Goal: Task Accomplishment & Management: Manage account settings

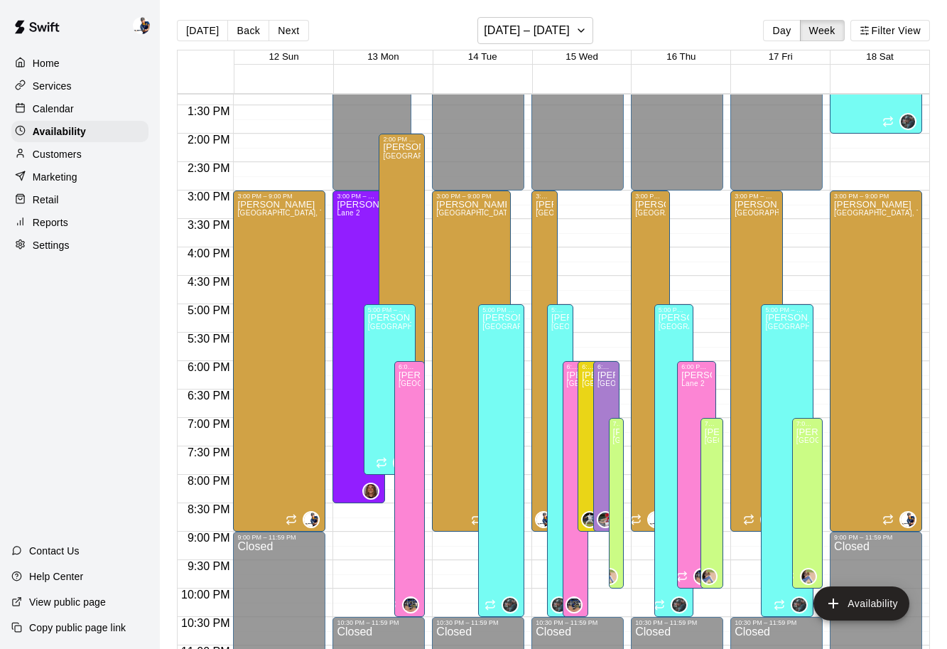
scroll to position [752, 0]
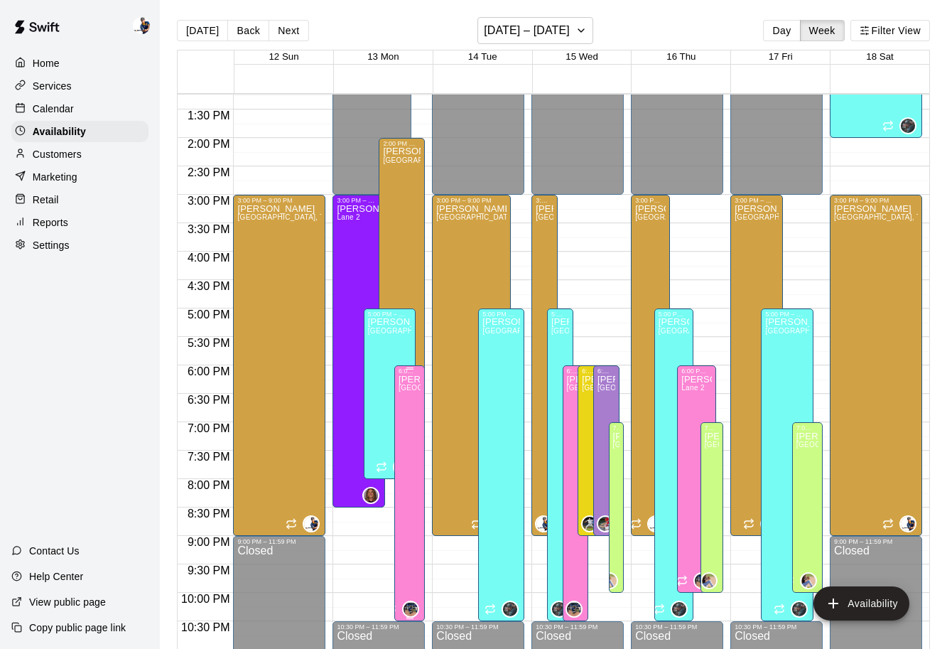
click at [412, 431] on icon "delete" at bounding box center [413, 424] width 17 height 17
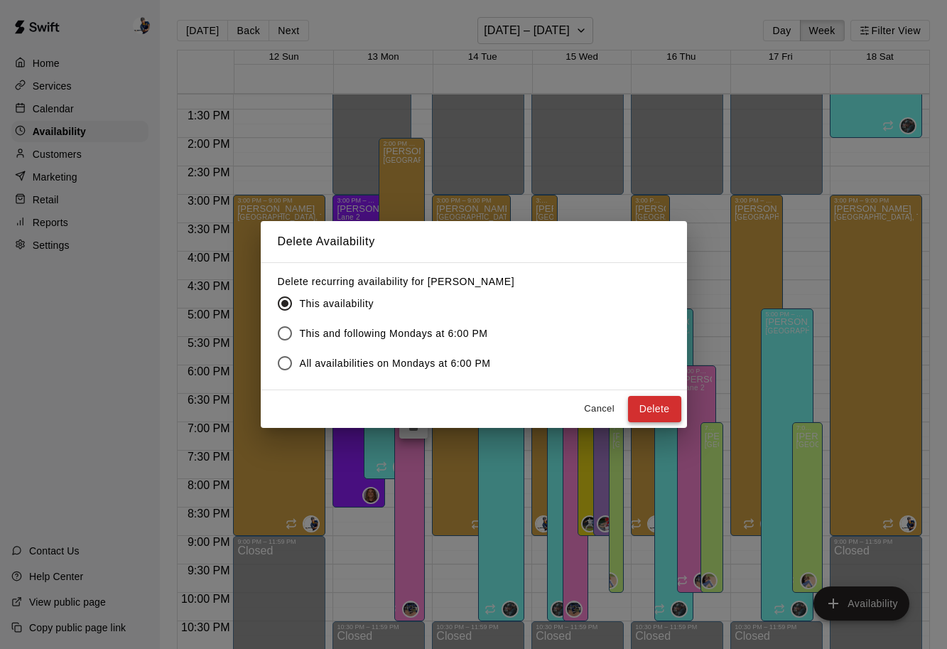
click at [642, 416] on button "Delete" at bounding box center [654, 409] width 53 height 26
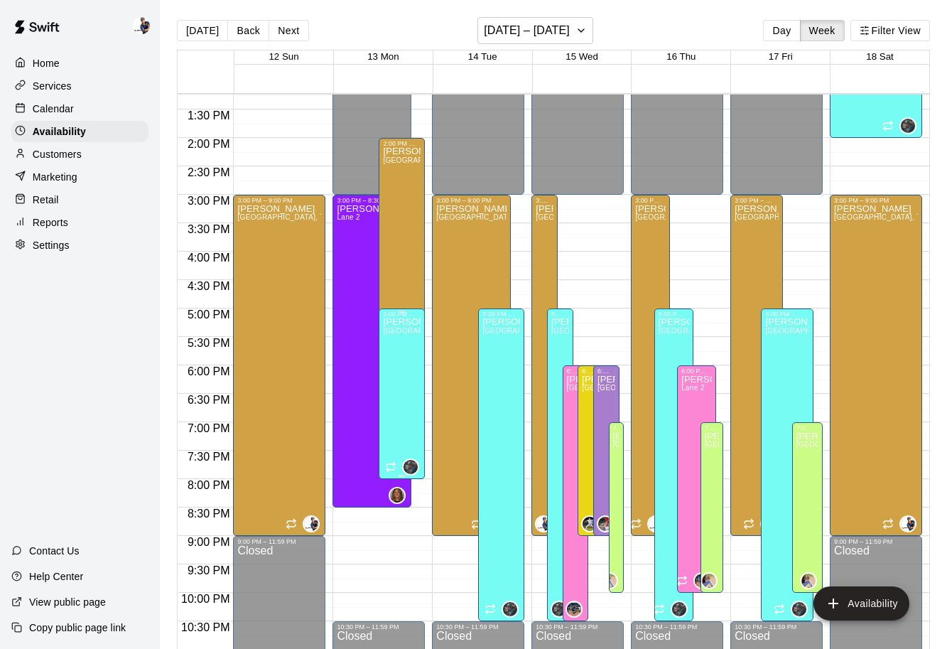
click at [404, 388] on div "[PERSON_NAME][GEOGRAPHIC_DATA][PERSON_NAME][PERSON_NAME][PERSON_NAME][PERSON_NA…" at bounding box center [402, 642] width 38 height 649
click at [402, 551] on div at bounding box center [473, 324] width 947 height 649
click at [361, 445] on div "[PERSON_NAME] [PERSON_NAME] 2" at bounding box center [372, 528] width 70 height 649
click at [573, 38] on div at bounding box center [473, 324] width 947 height 649
click at [576, 36] on icon "button" at bounding box center [581, 30] width 11 height 17
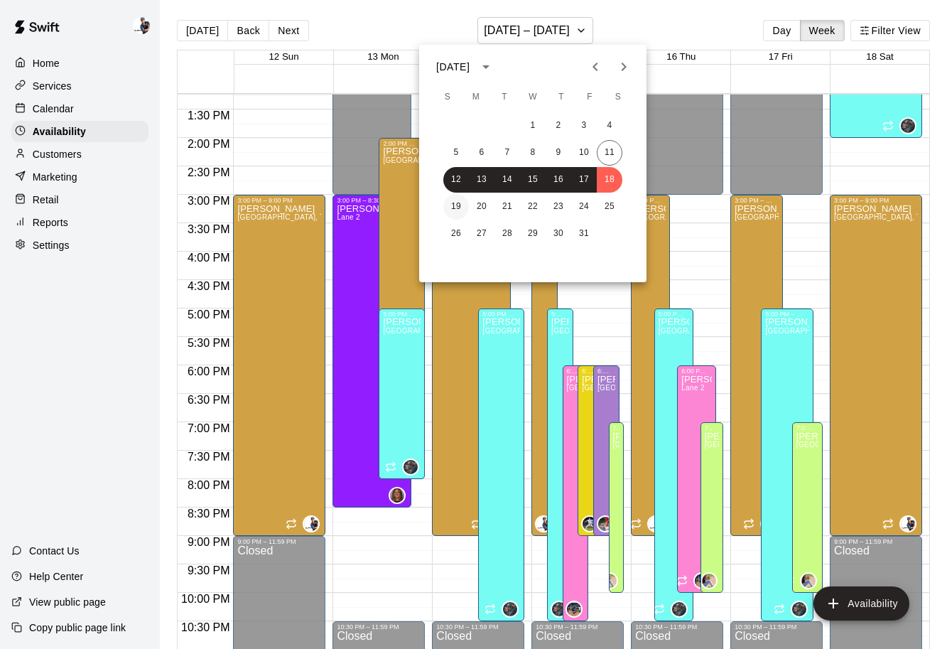
click at [458, 212] on button "19" at bounding box center [456, 207] width 26 height 26
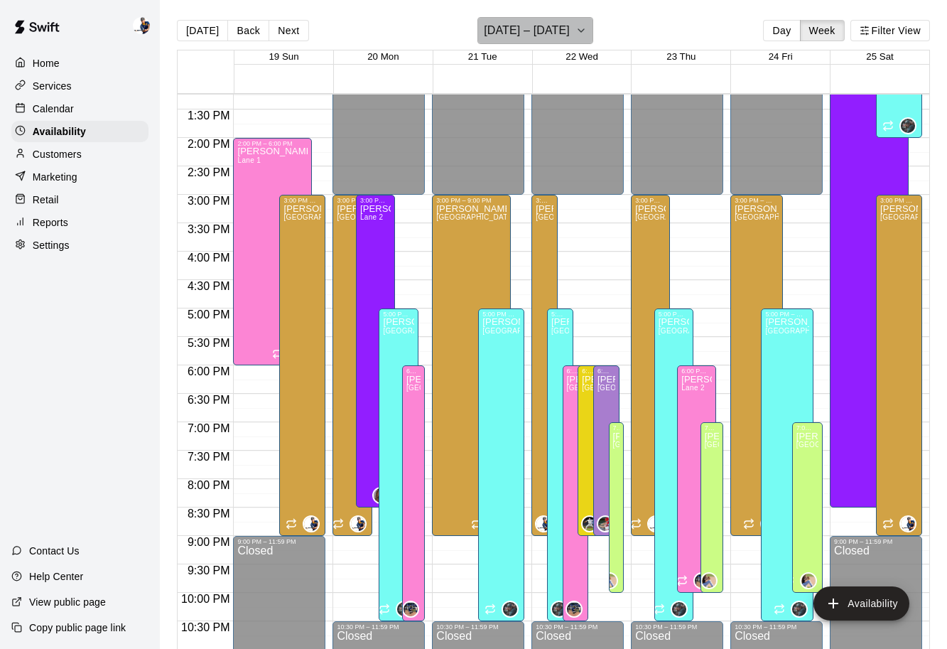
click at [547, 30] on h6 "[DATE] – [DATE]" at bounding box center [527, 31] width 86 height 20
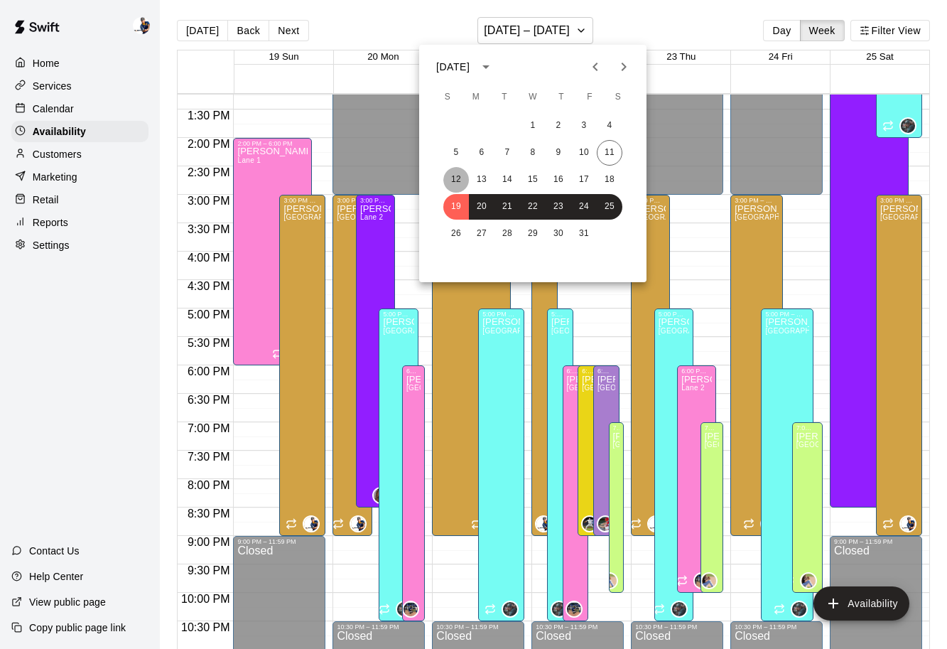
click at [449, 184] on button "12" at bounding box center [456, 180] width 26 height 26
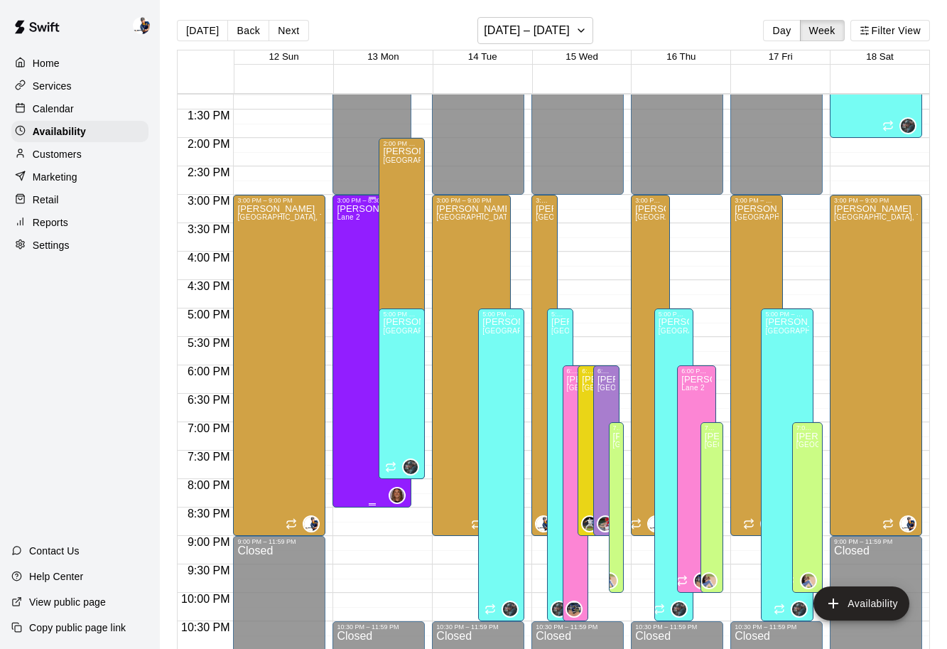
click at [357, 271] on div "[PERSON_NAME] [PERSON_NAME] 2" at bounding box center [372, 528] width 70 height 649
click at [350, 256] on icon "delete" at bounding box center [352, 253] width 10 height 13
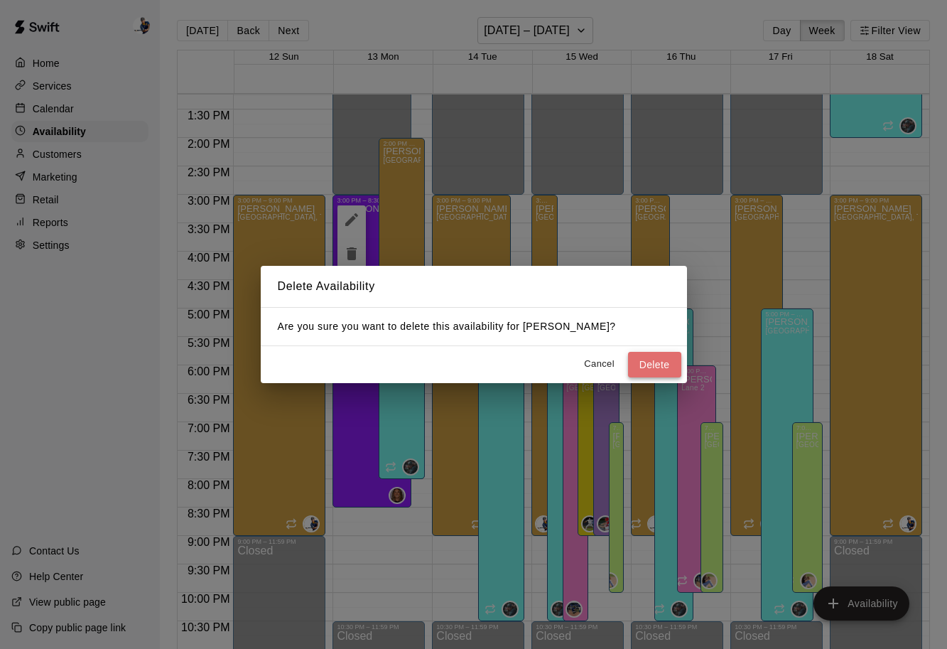
click at [647, 361] on button "Delete" at bounding box center [654, 365] width 53 height 26
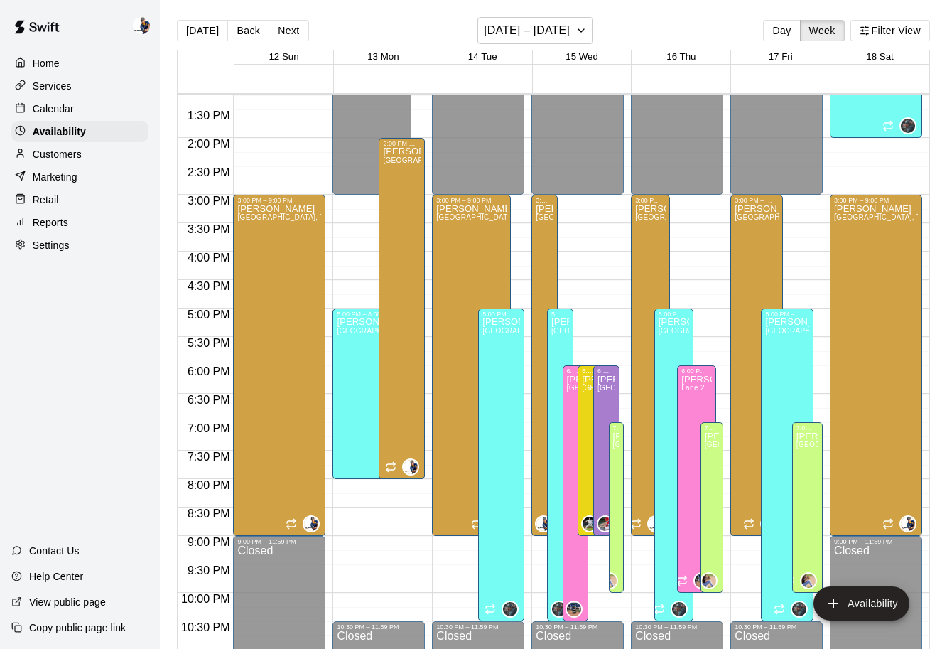
click at [90, 220] on div "Reports" at bounding box center [79, 222] width 137 height 21
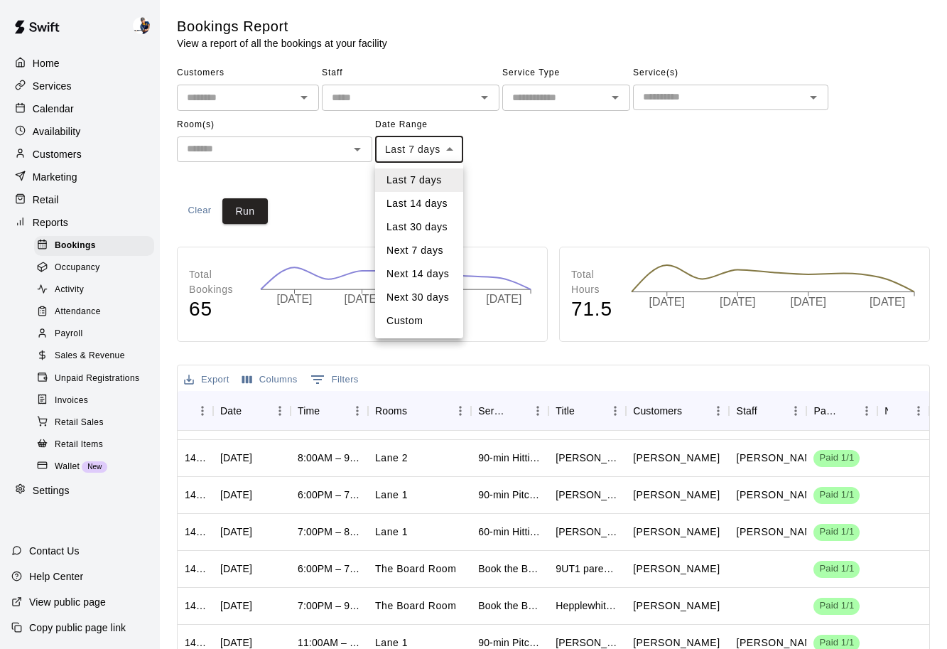
click at [424, 157] on body "Home Services Calendar Availability Customers Marketing Retail Reports Bookings…" at bounding box center [473, 434] width 947 height 868
click at [422, 256] on li "Next 7 days" at bounding box center [419, 250] width 88 height 23
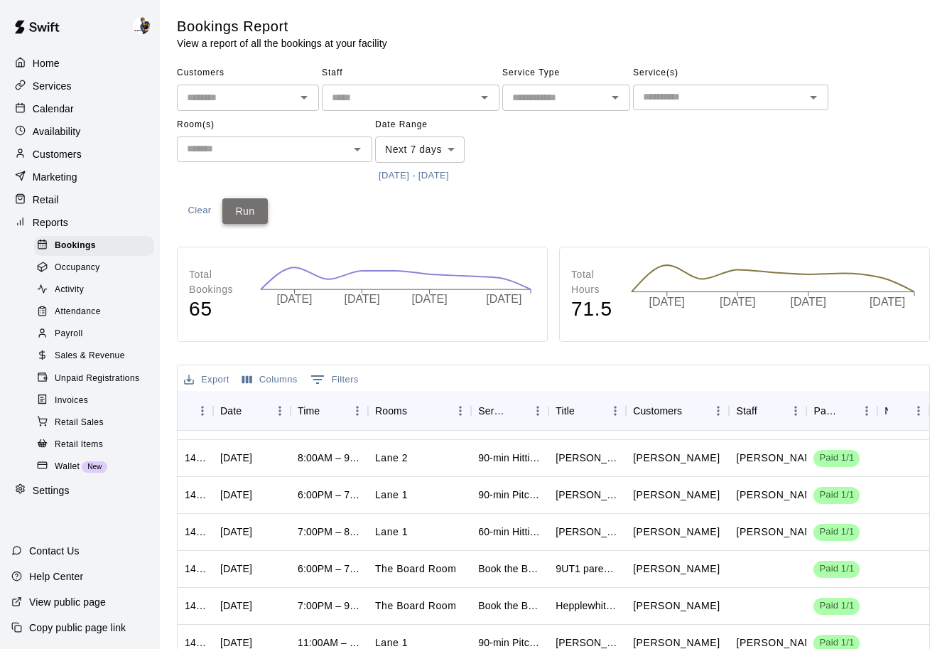
click at [239, 220] on button "Run" at bounding box center [244, 211] width 45 height 26
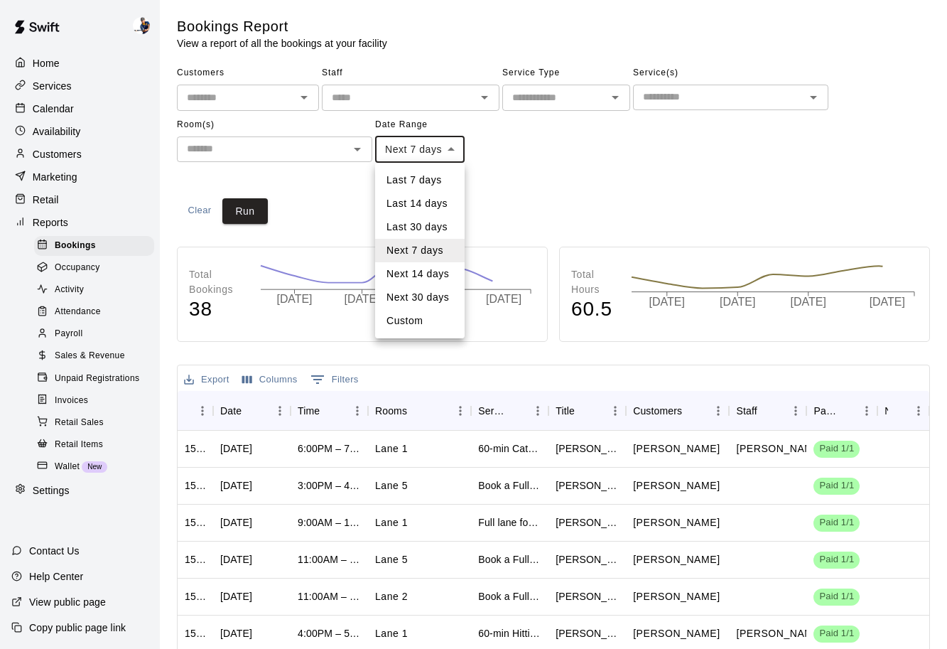
click at [440, 151] on body "Home Services Calendar Availability Customers Marketing Retail Reports Bookings…" at bounding box center [473, 434] width 947 height 868
click at [428, 273] on li "Next 14 days" at bounding box center [420, 273] width 90 height 23
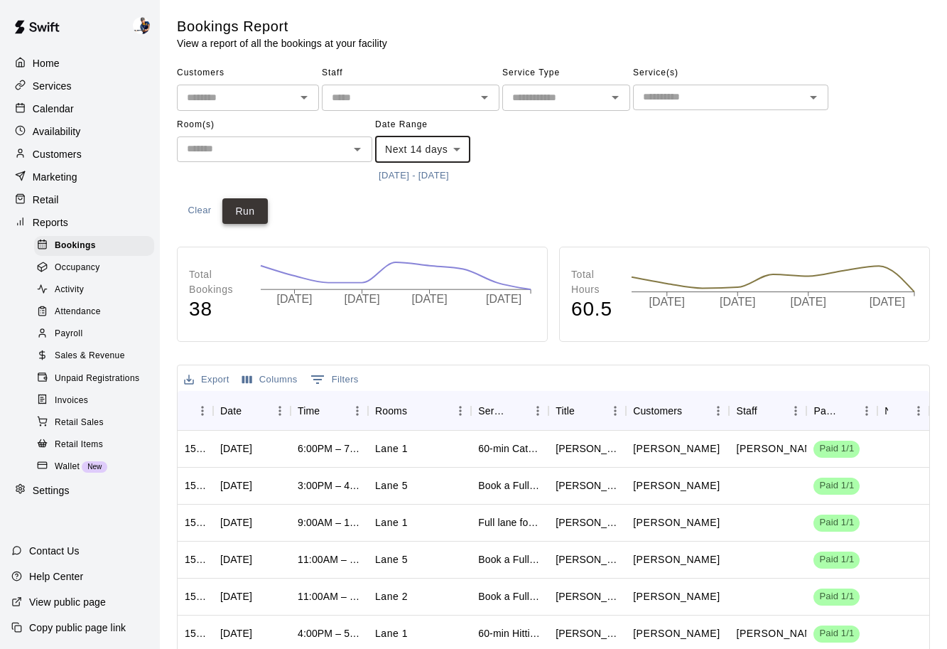
click at [242, 210] on button "Run" at bounding box center [244, 211] width 45 height 26
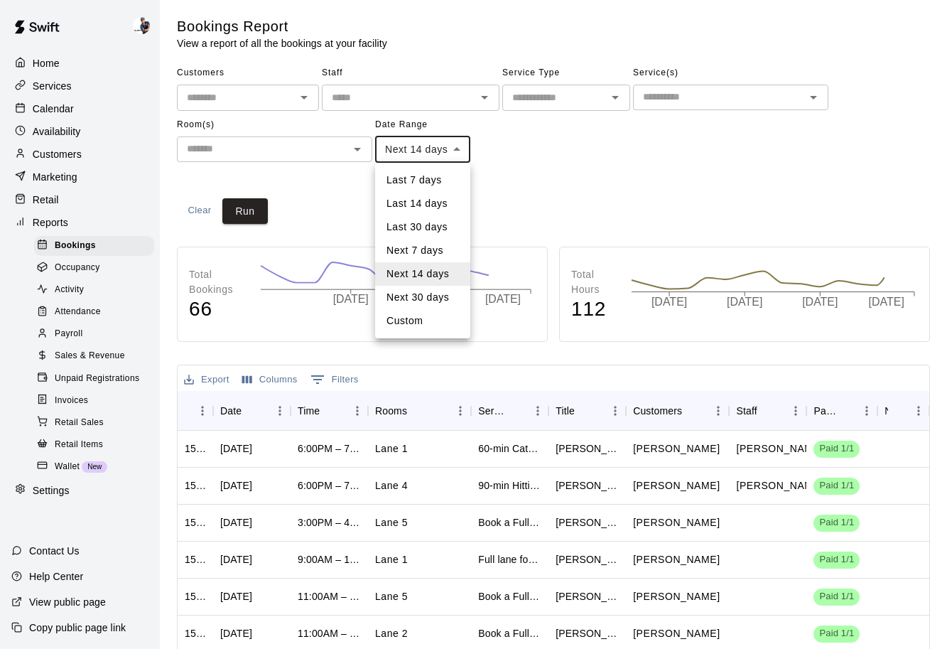
click at [421, 156] on body "**********" at bounding box center [473, 434] width 947 height 868
click at [406, 295] on li "Next 30 days" at bounding box center [422, 297] width 95 height 23
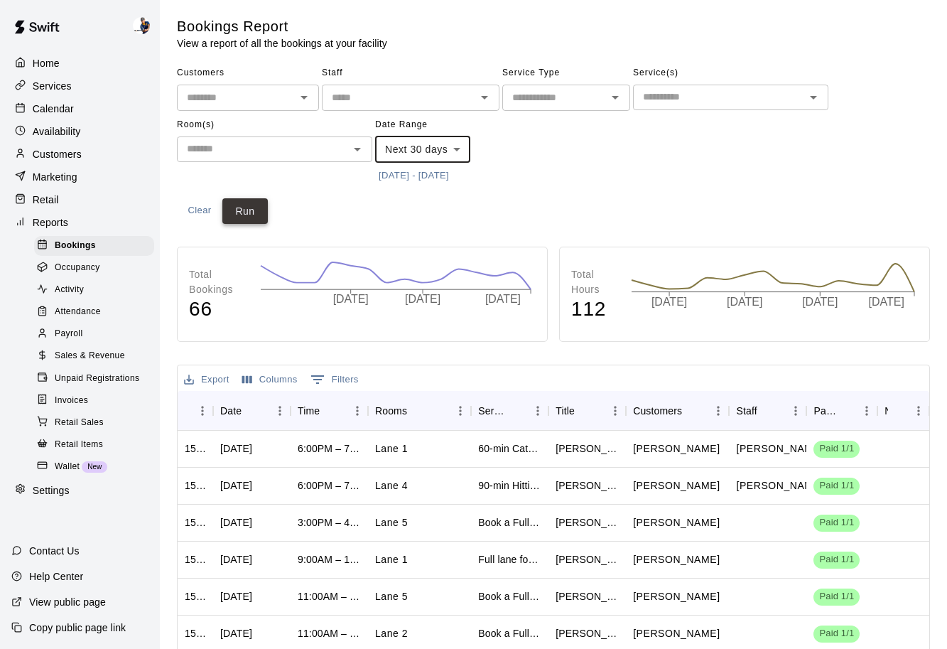
click at [245, 222] on button "Run" at bounding box center [244, 211] width 45 height 26
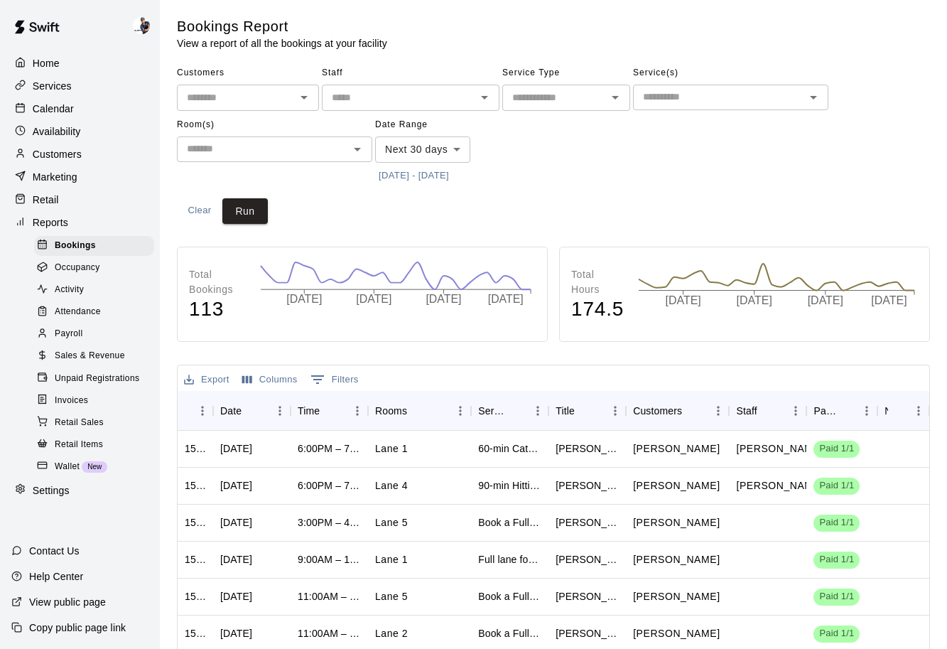
click at [439, 146] on body "Home Services Calendar Availability Customers Marketing Retail Reports Bookings…" at bounding box center [473, 434] width 947 height 868
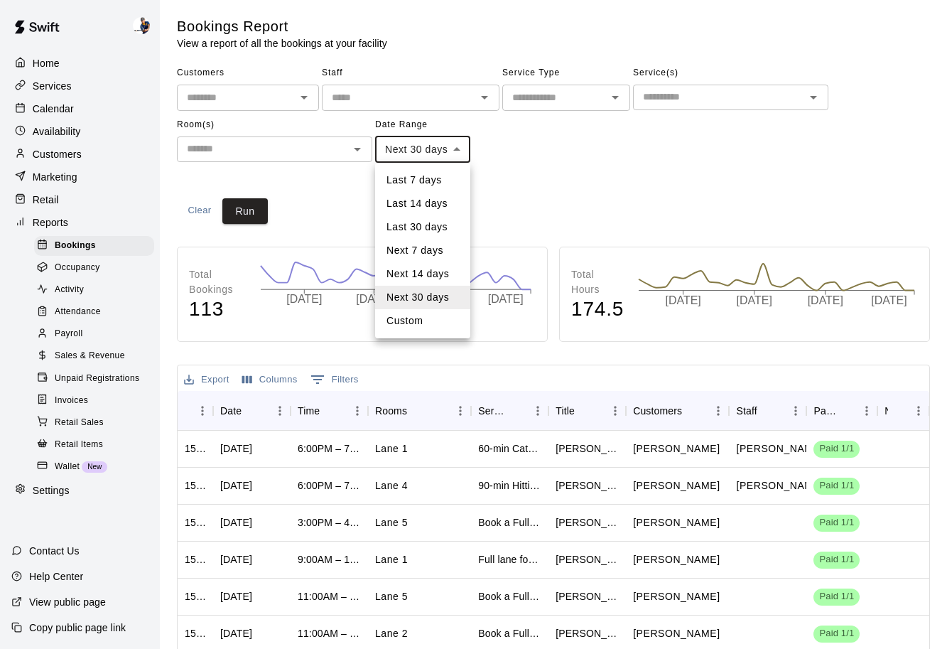
click at [403, 253] on li "Next 7 days" at bounding box center [422, 250] width 95 height 23
type input "********"
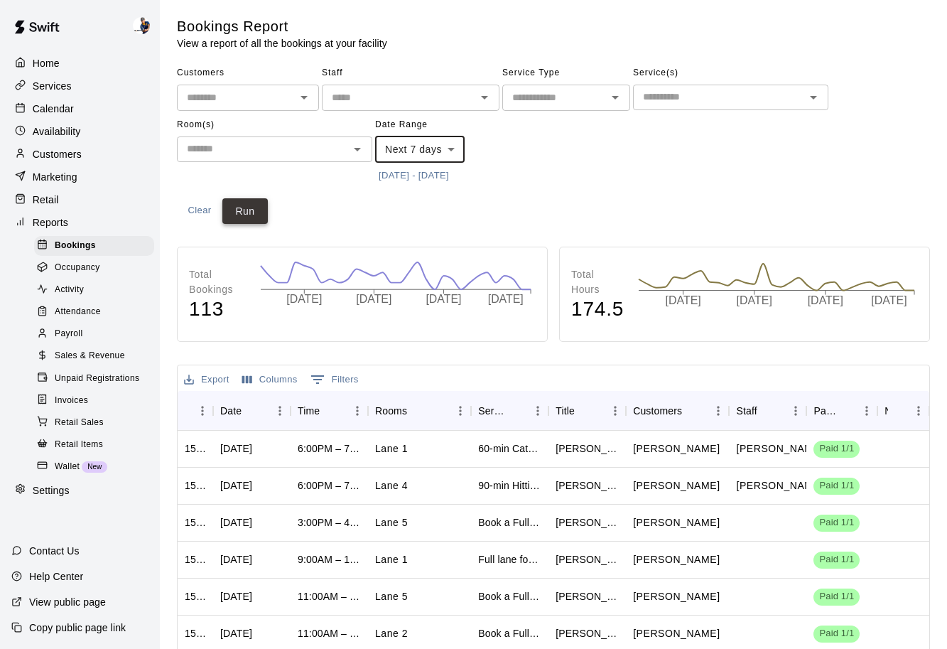
click at [256, 211] on button "Run" at bounding box center [244, 211] width 45 height 26
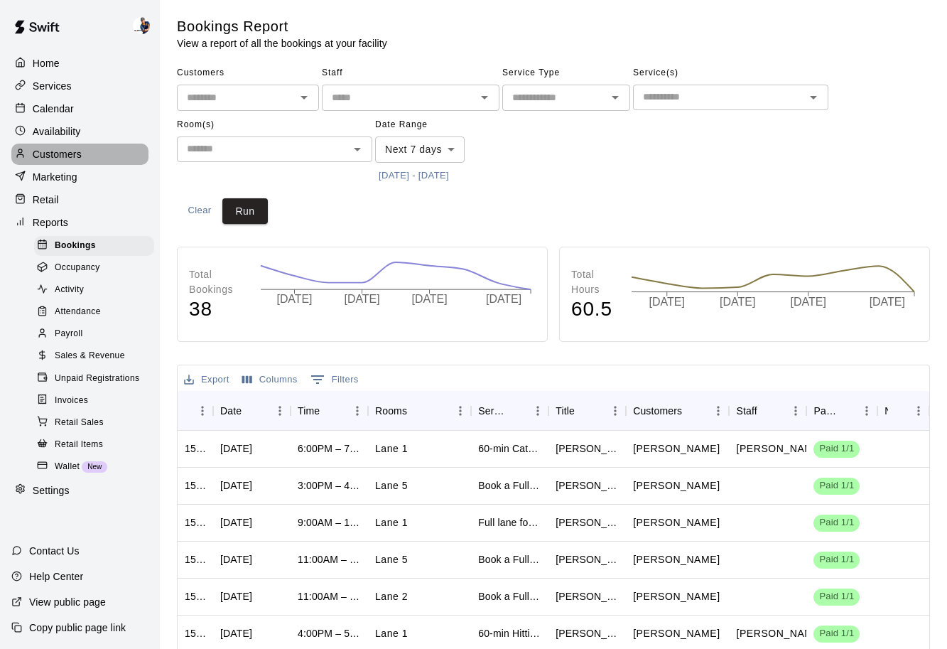
click at [82, 151] on div "Customers" at bounding box center [79, 154] width 137 height 21
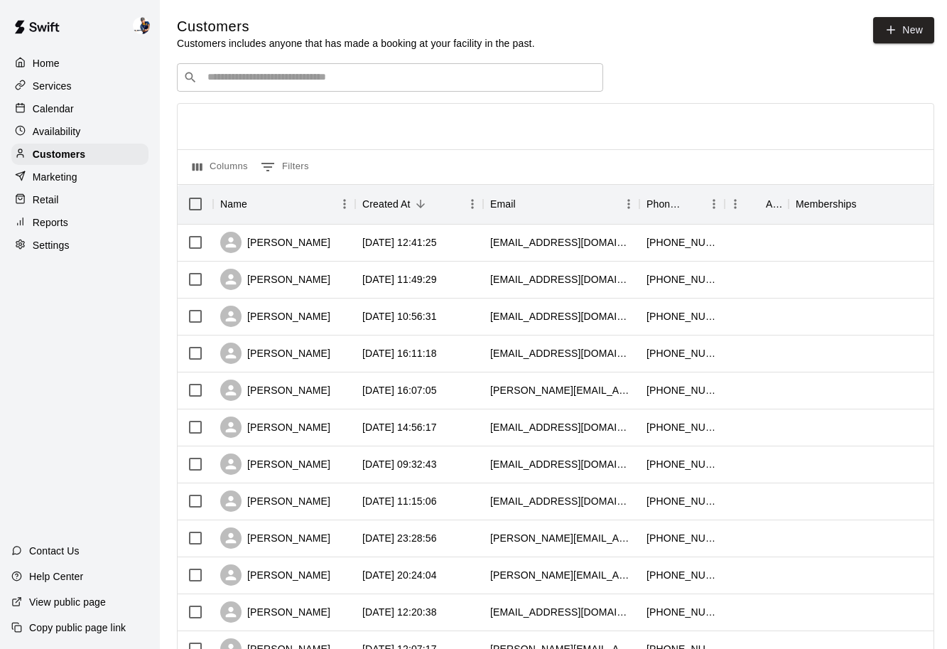
click at [75, 134] on p "Availability" at bounding box center [57, 131] width 48 height 14
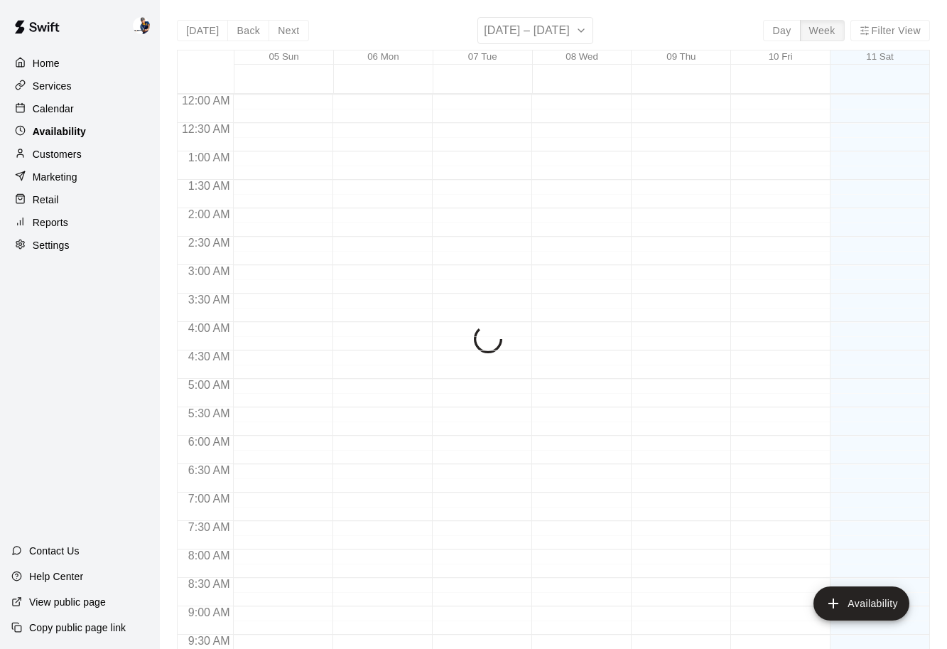
scroll to position [794, 0]
click at [72, 114] on p "Calendar" at bounding box center [53, 109] width 41 height 14
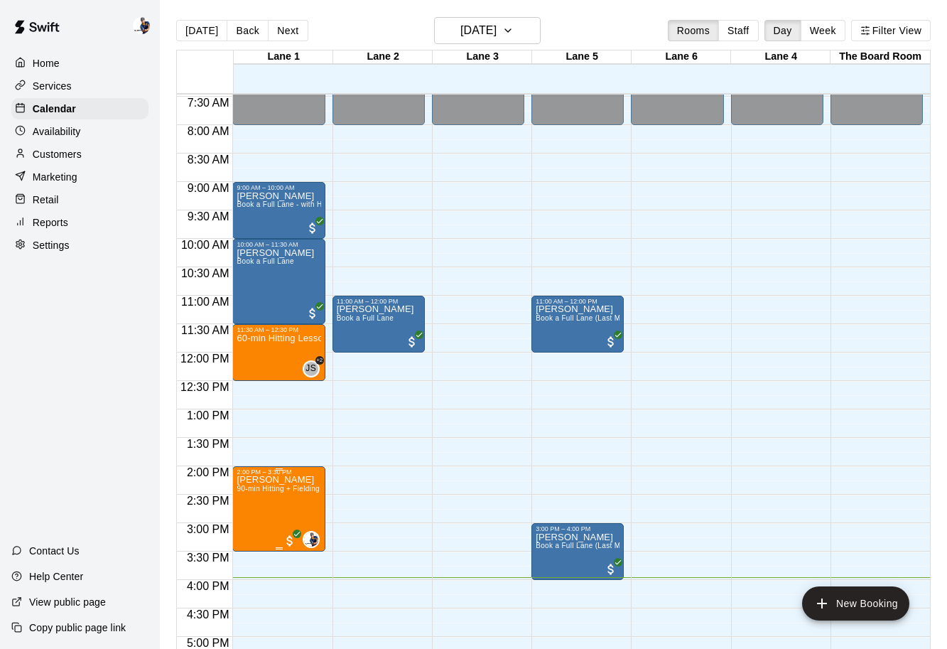
scroll to position [232, 0]
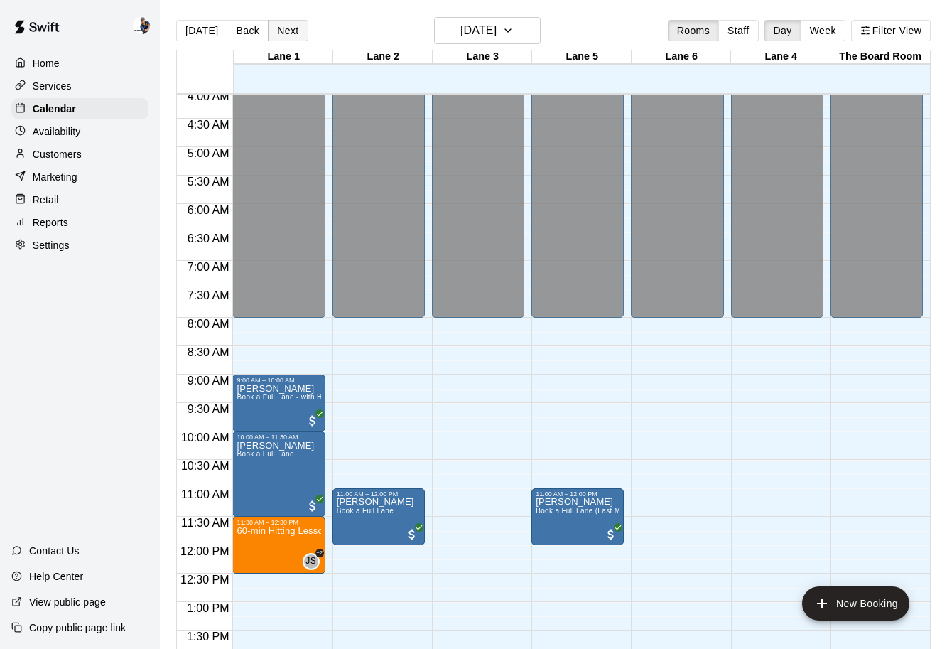
click at [284, 33] on button "Next" at bounding box center [288, 30] width 40 height 21
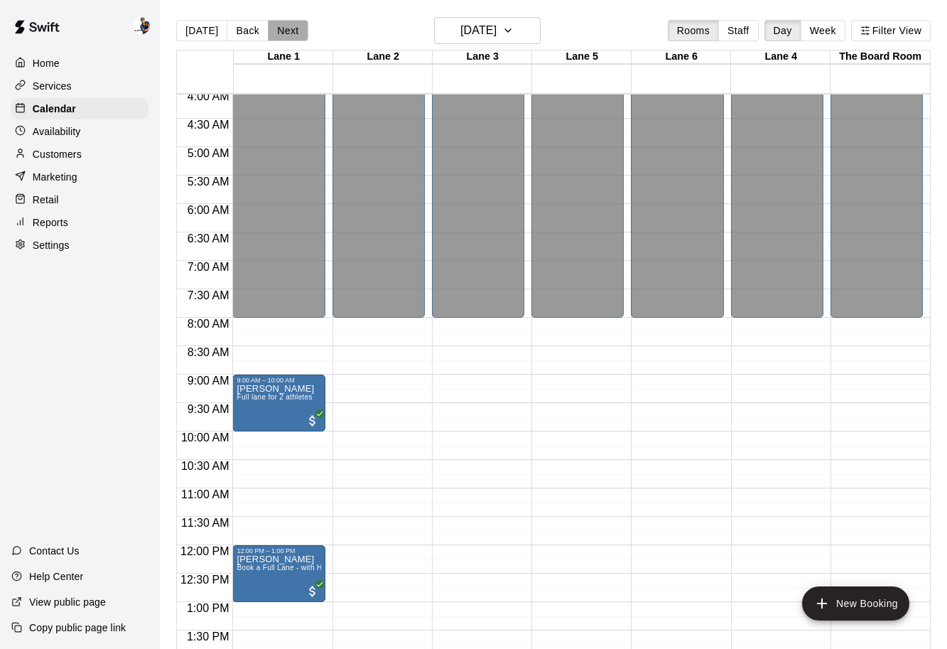
click at [284, 33] on button "Next" at bounding box center [288, 30] width 40 height 21
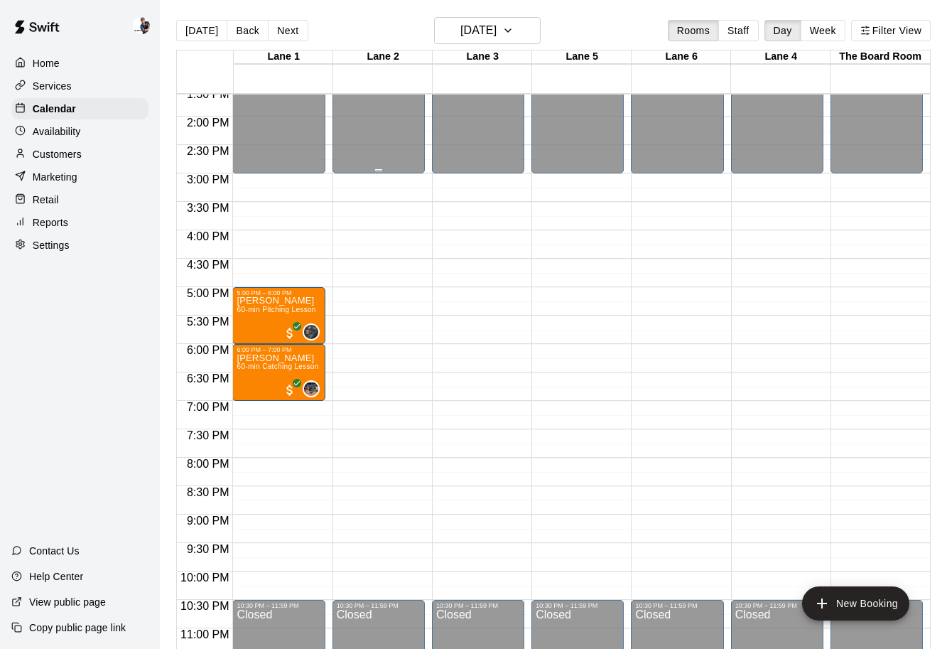
scroll to position [782, 0]
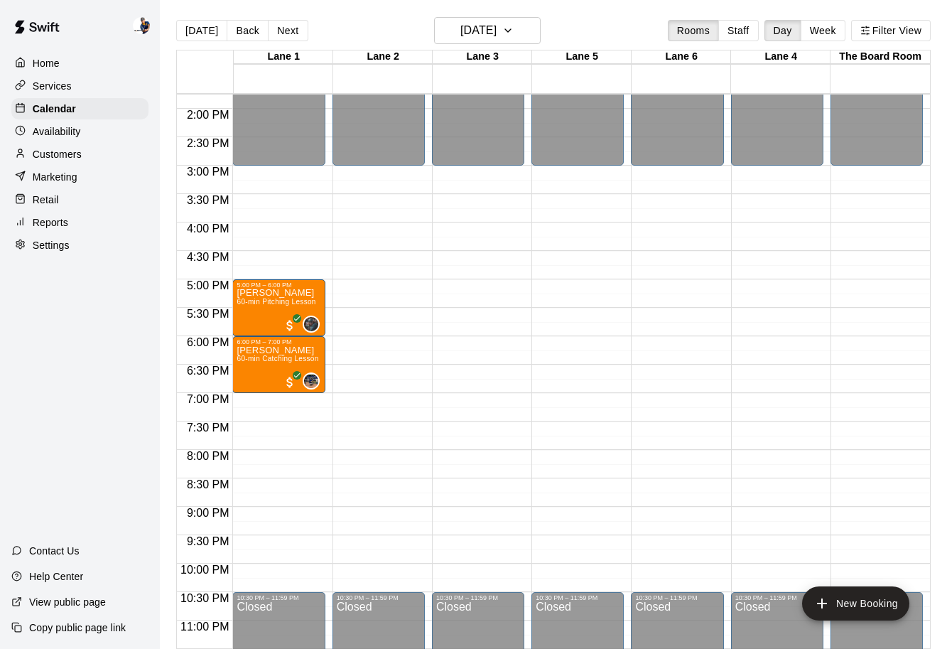
click at [90, 134] on div "Availability" at bounding box center [79, 131] width 137 height 21
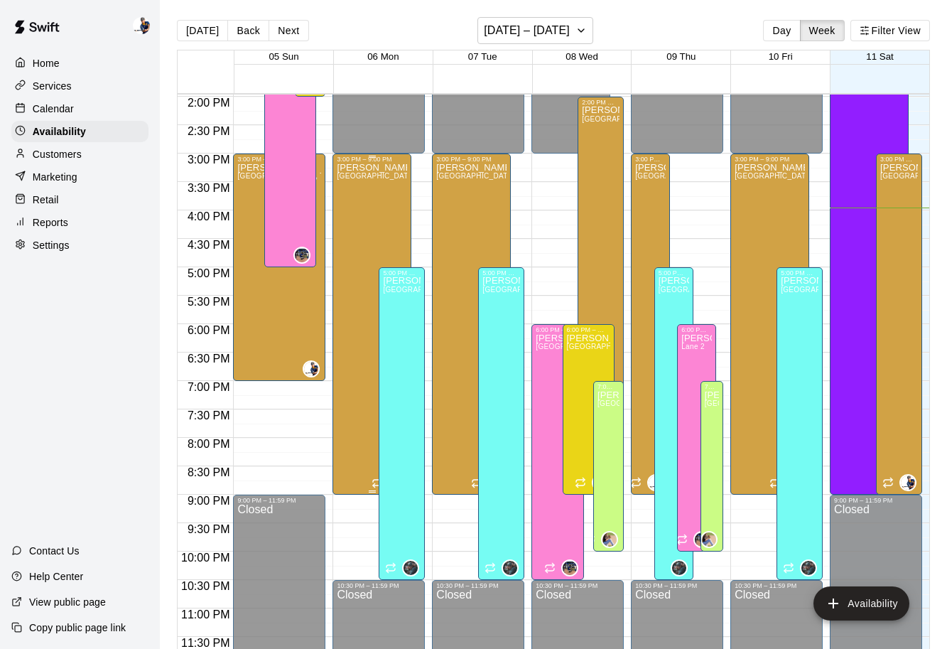
scroll to position [782, 0]
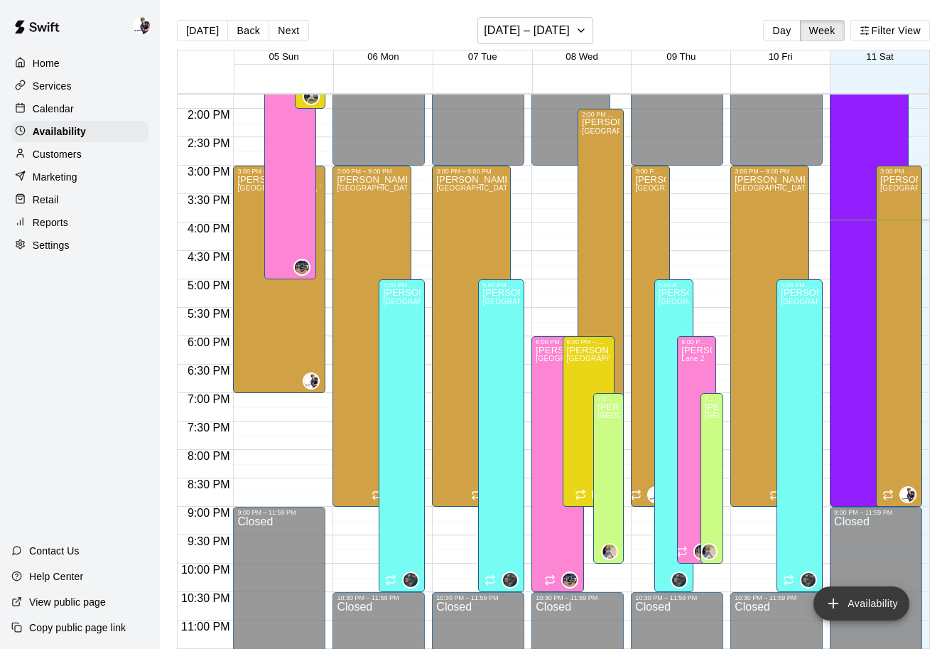
click at [873, 609] on button "Availability" at bounding box center [862, 603] width 96 height 34
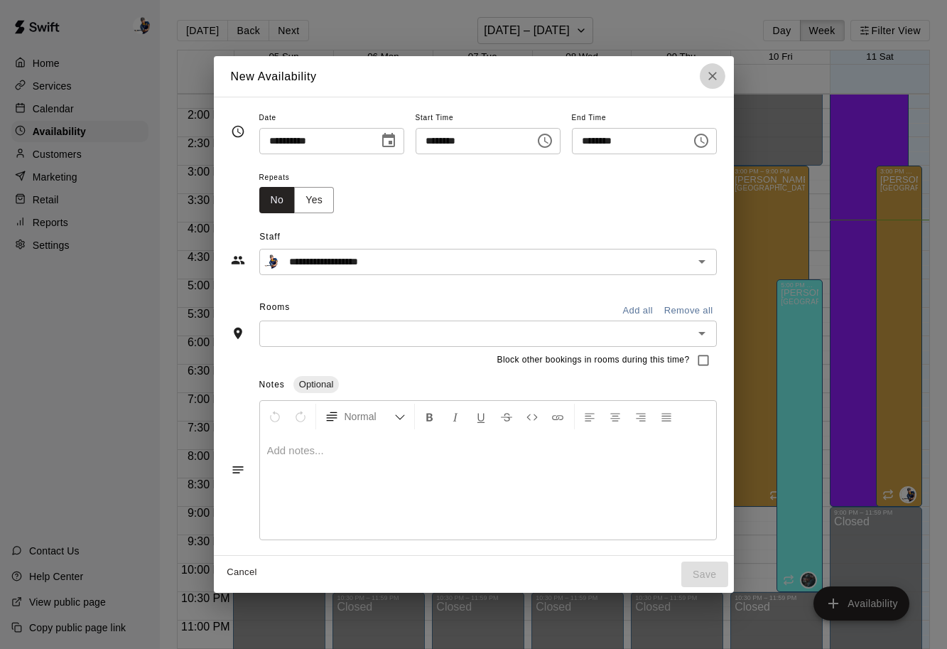
click at [713, 82] on icon "Close" at bounding box center [713, 76] width 14 height 14
type input "**********"
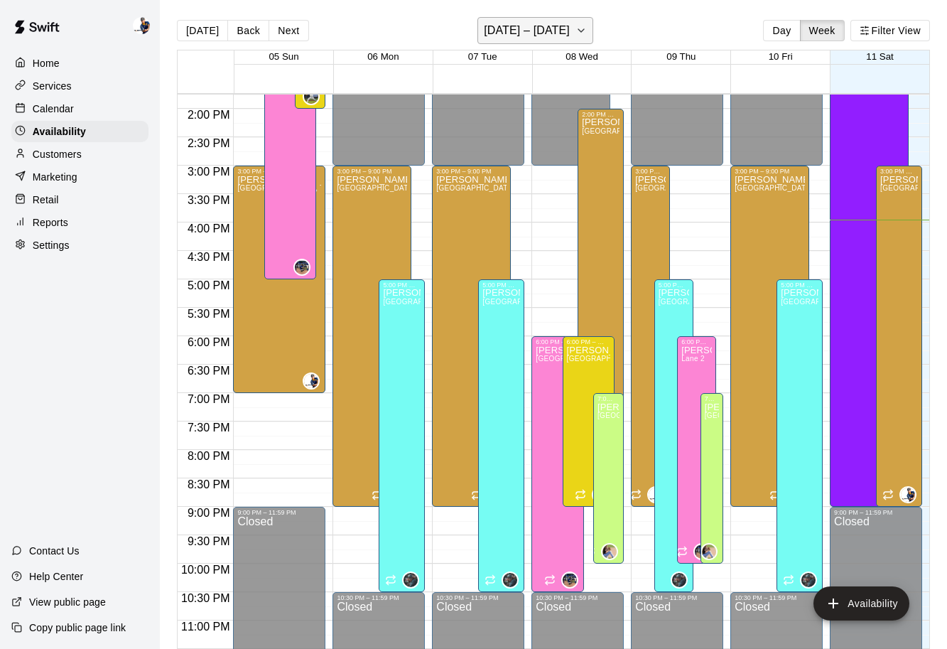
click at [582, 31] on icon "button" at bounding box center [581, 30] width 11 height 17
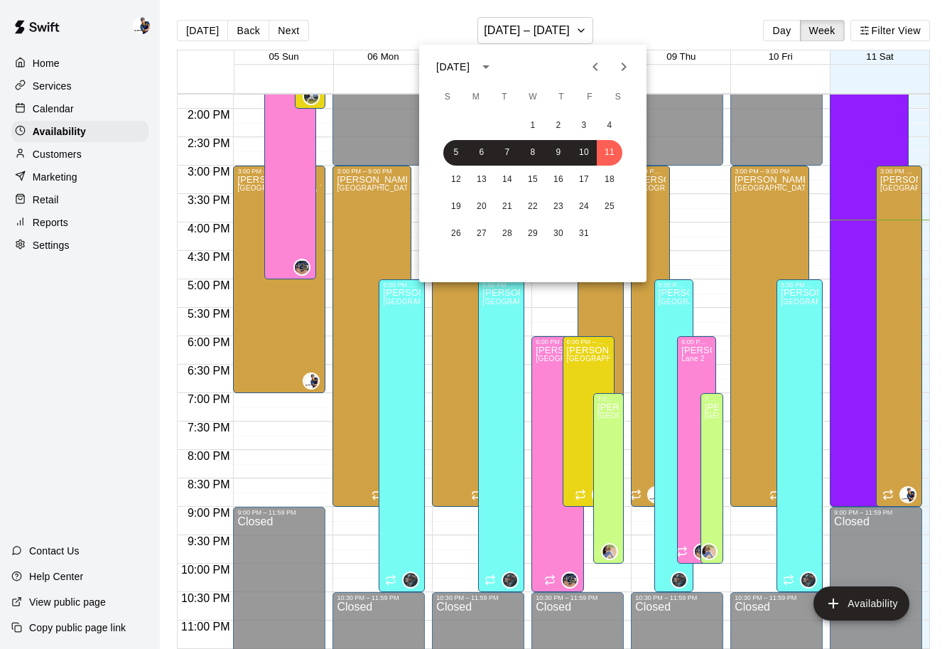
click at [449, 192] on div "12 13 14 15 16 17 18" at bounding box center [532, 180] width 227 height 26
click at [454, 189] on button "12" at bounding box center [456, 180] width 26 height 26
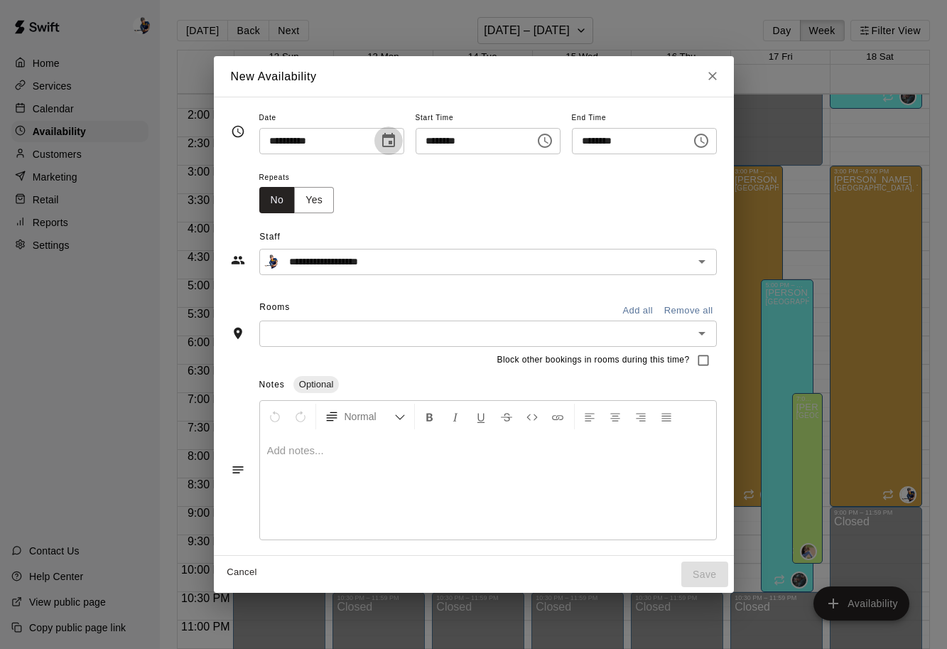
click at [382, 145] on icon "Choose date, selected date is Oct 13, 2025" at bounding box center [388, 140] width 17 height 17
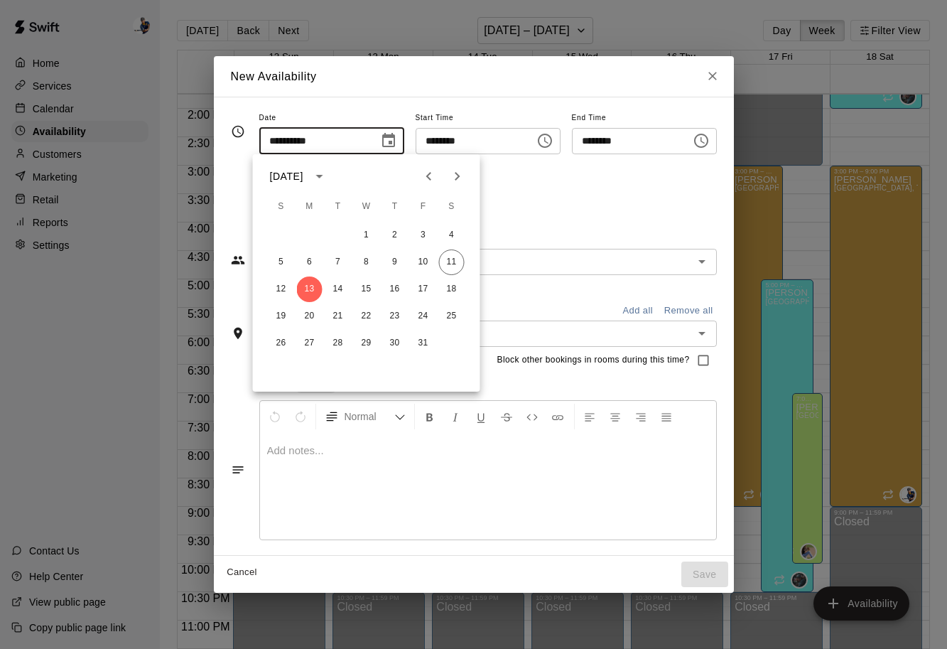
click at [500, 173] on div "Repeats No Yes" at bounding box center [488, 190] width 458 height 45
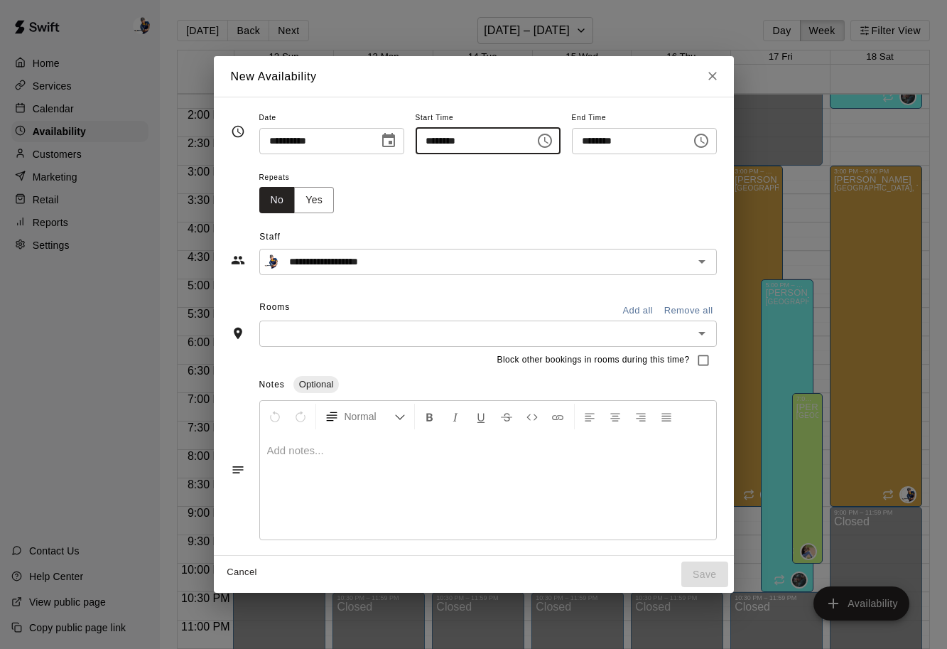
click at [499, 148] on input "********" at bounding box center [470, 141] width 109 height 26
click at [441, 143] on input "********" at bounding box center [470, 141] width 109 height 26
type input "********"
click at [603, 146] on input "********" at bounding box center [626, 141] width 109 height 26
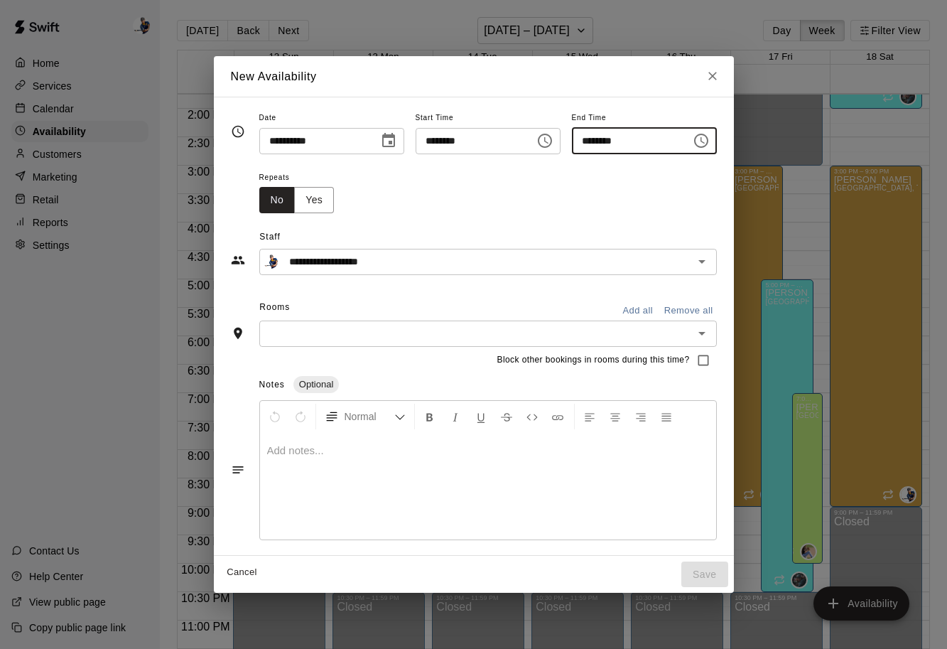
click at [603, 146] on input "********" at bounding box center [626, 141] width 109 height 26
click at [592, 146] on input "********" at bounding box center [626, 141] width 109 height 26
type input "********"
click at [570, 194] on div "Repeats No Yes" at bounding box center [488, 190] width 458 height 45
click at [399, 280] on div "**********" at bounding box center [474, 326] width 486 height 435
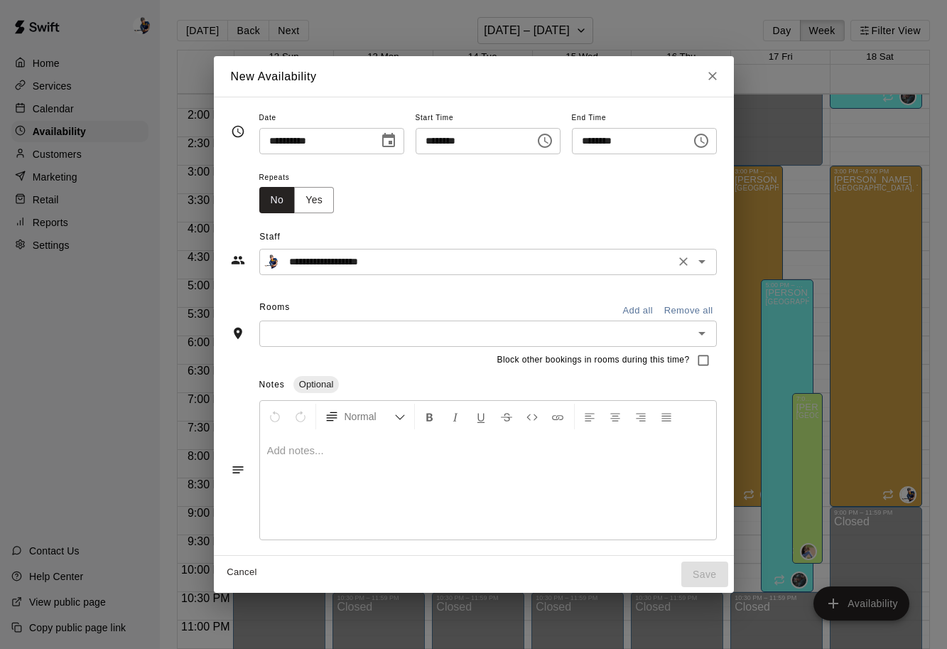
click at [399, 250] on div "**********" at bounding box center [488, 262] width 458 height 26
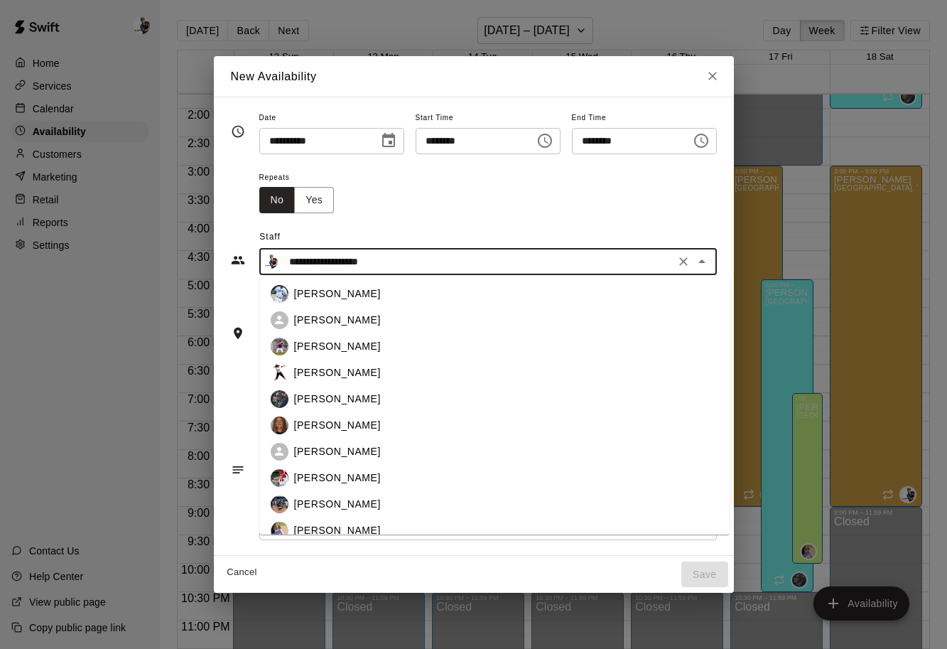
scroll to position [36, 0]
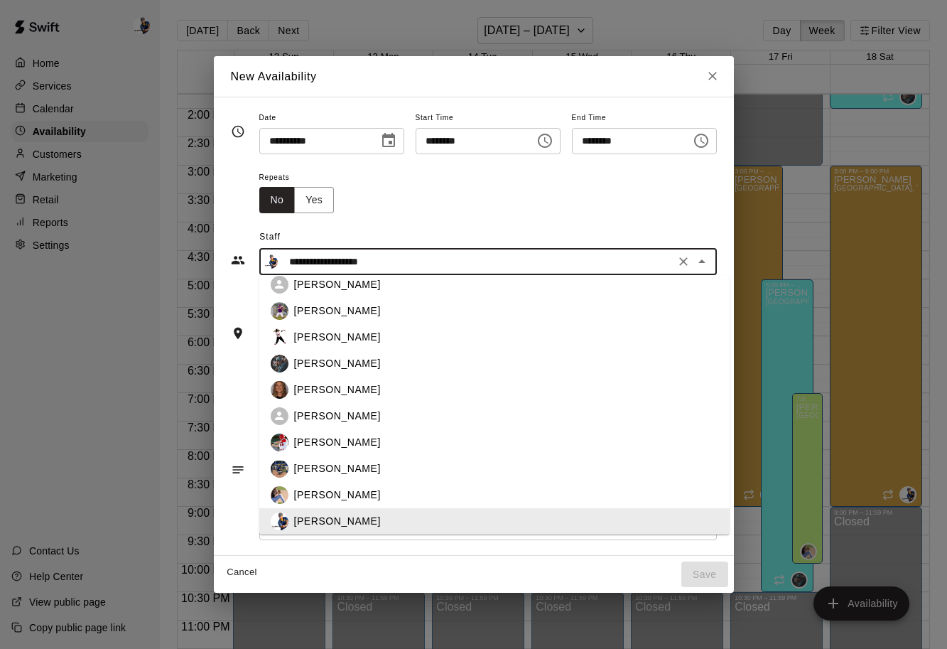
click at [399, 250] on div "**********" at bounding box center [488, 262] width 458 height 26
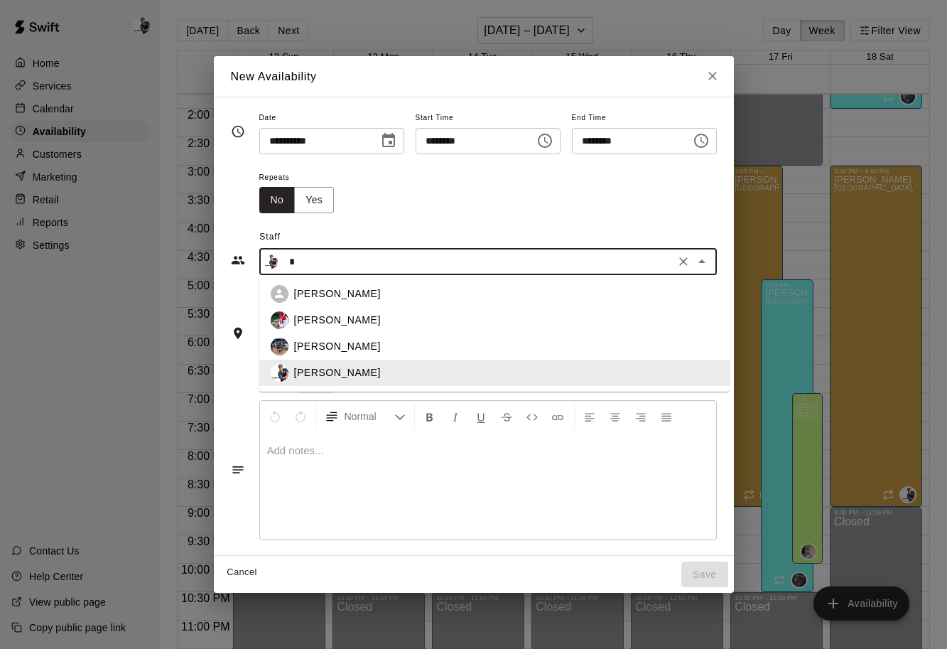
scroll to position [0, 0]
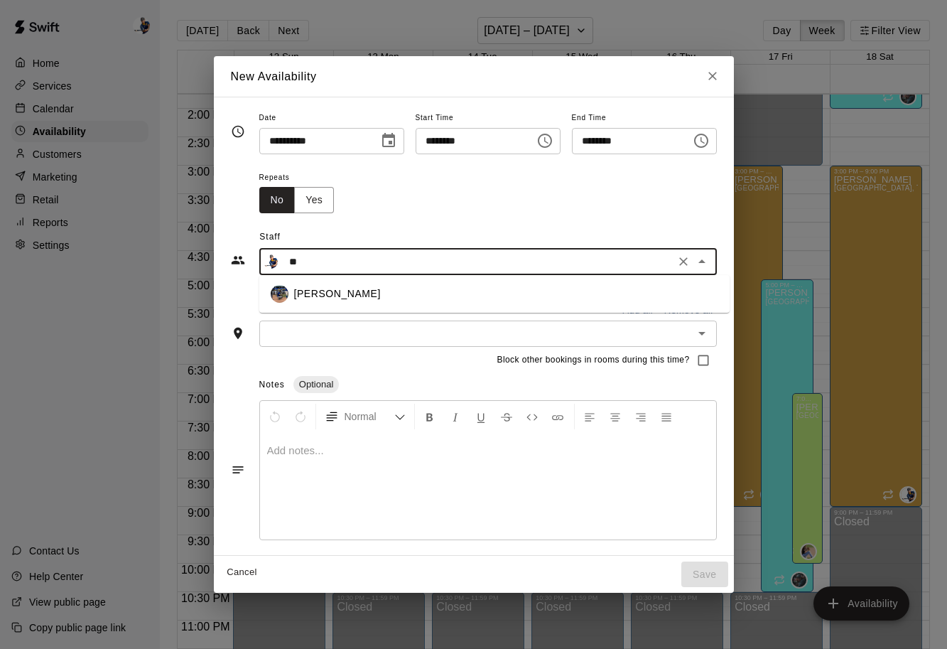
click at [402, 291] on div "[PERSON_NAME]" at bounding box center [506, 293] width 424 height 15
click at [463, 342] on div "​" at bounding box center [488, 333] width 458 height 26
type input "**********"
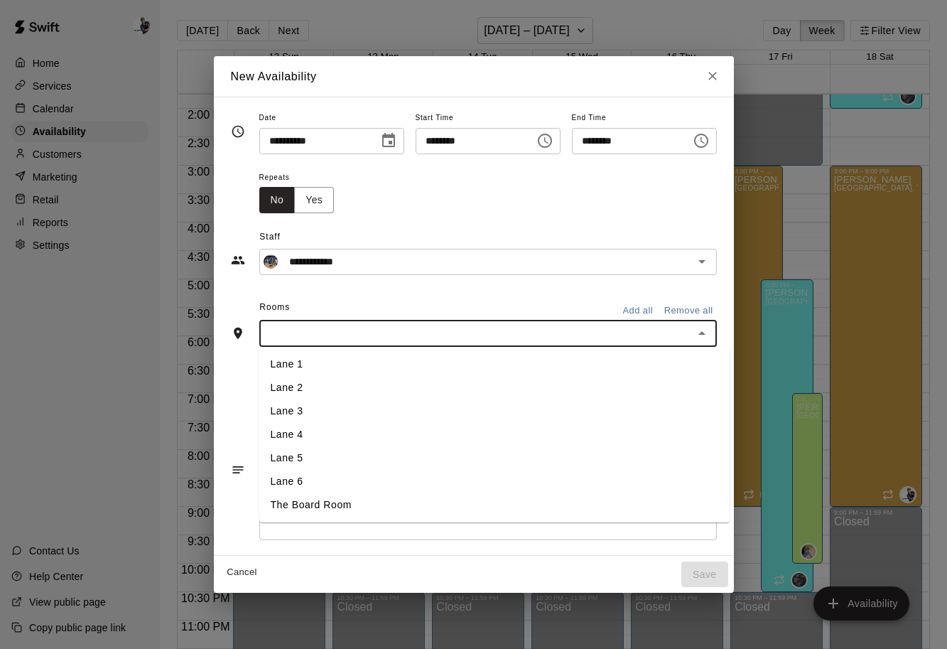
click at [401, 369] on li "Lane 1" at bounding box center [494, 363] width 470 height 23
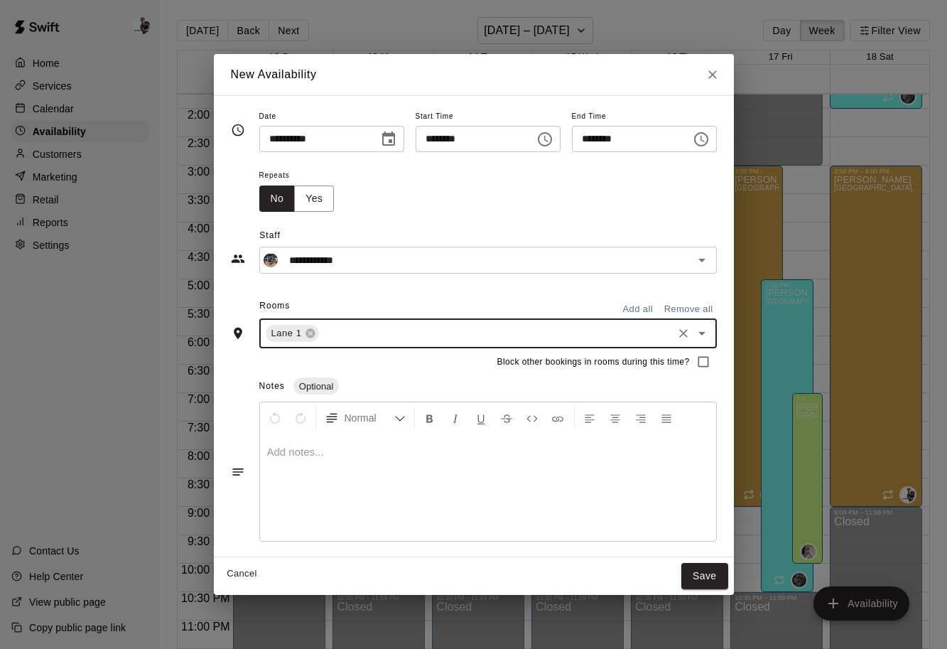
click at [405, 338] on input "text" at bounding box center [496, 334] width 350 height 18
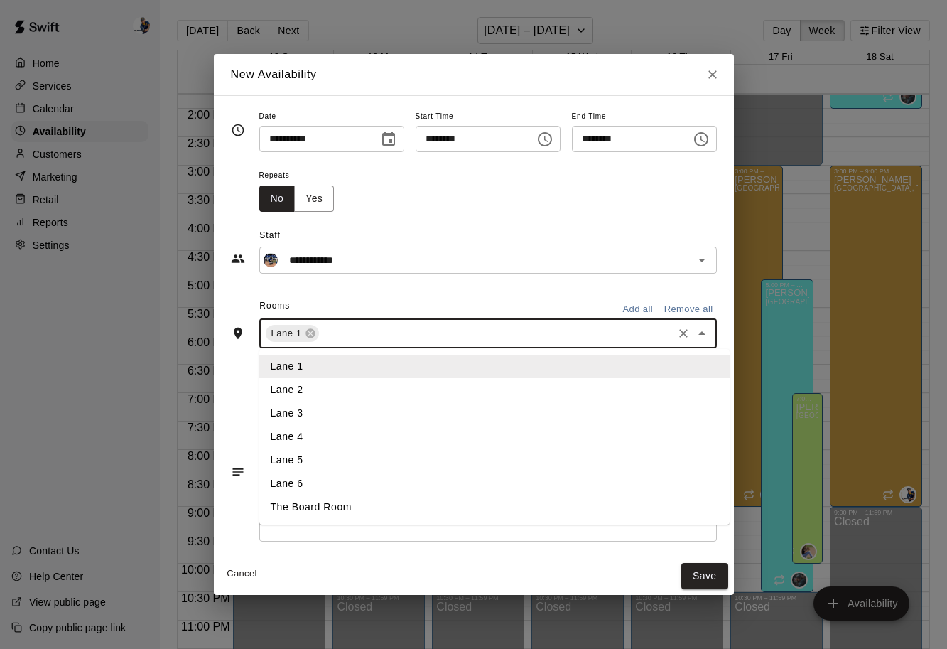
click at [382, 389] on li "Lane 2" at bounding box center [494, 389] width 470 height 23
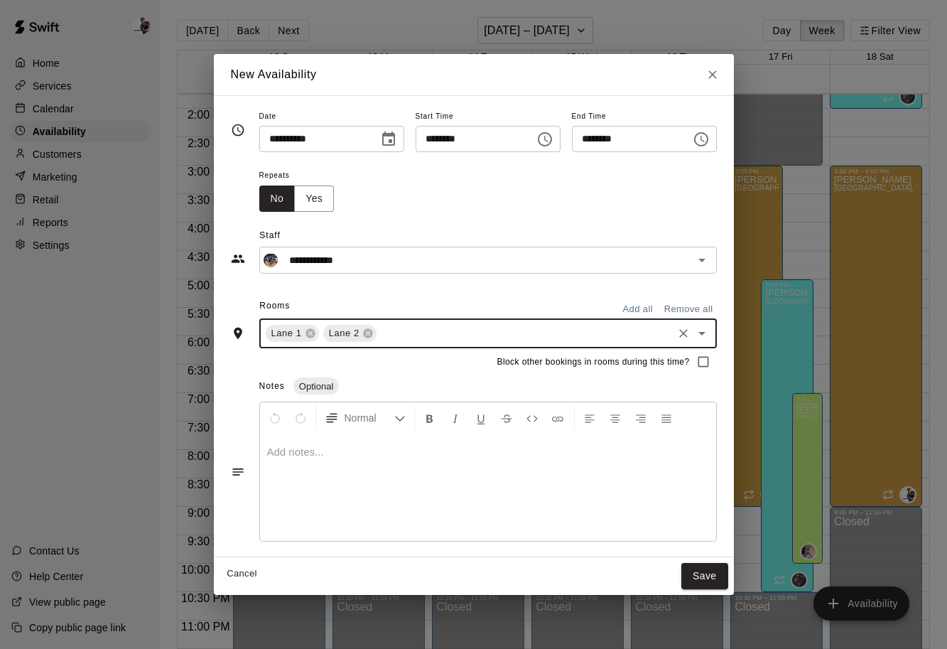
click at [408, 340] on input "text" at bounding box center [525, 334] width 292 height 18
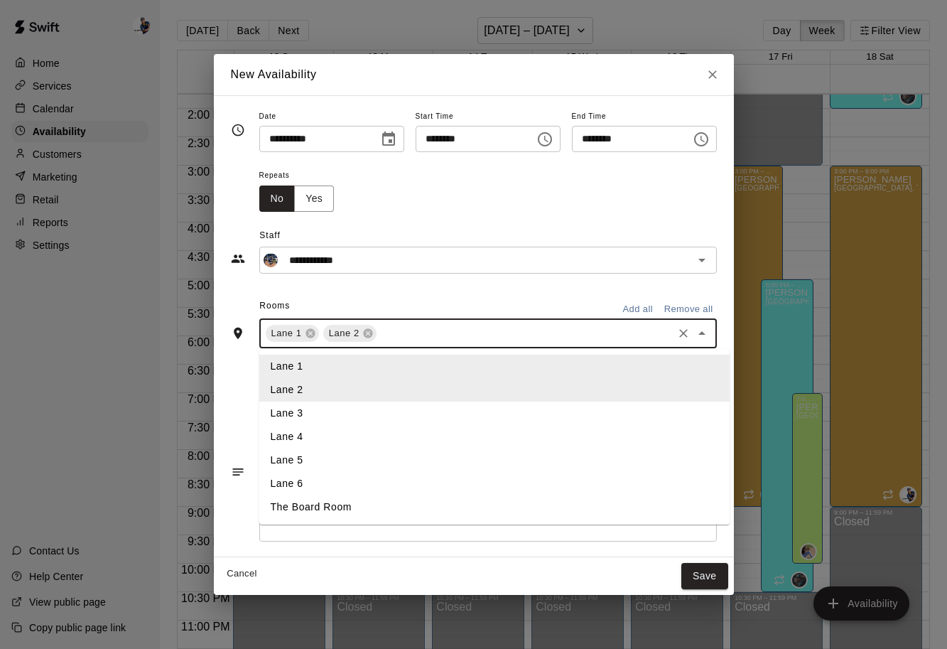
click at [364, 461] on li "Lane 5" at bounding box center [494, 459] width 470 height 23
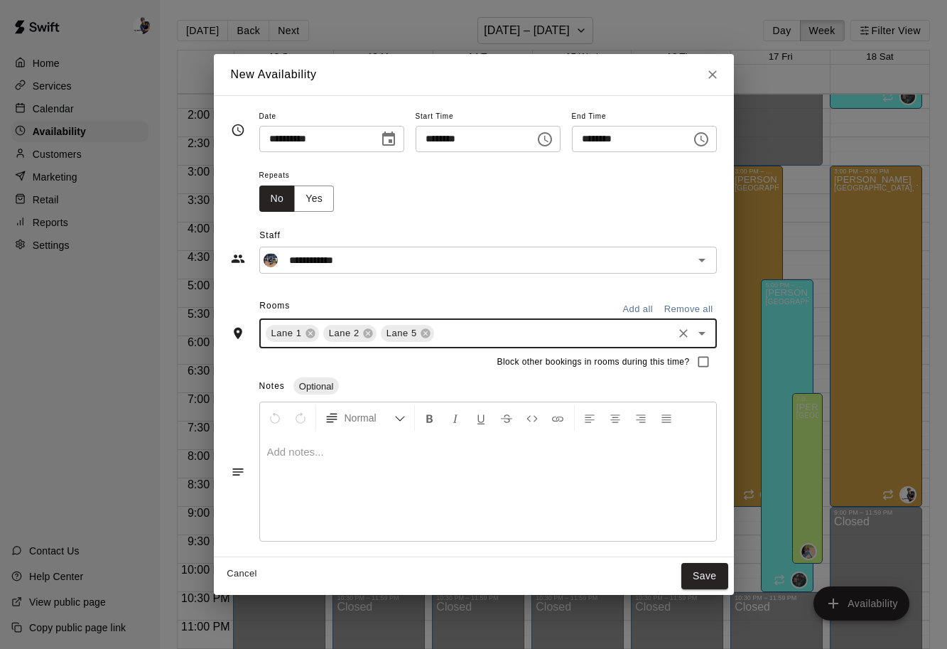
click at [451, 342] on div "Lane [GEOGRAPHIC_DATA] 5 ​" at bounding box center [488, 333] width 458 height 30
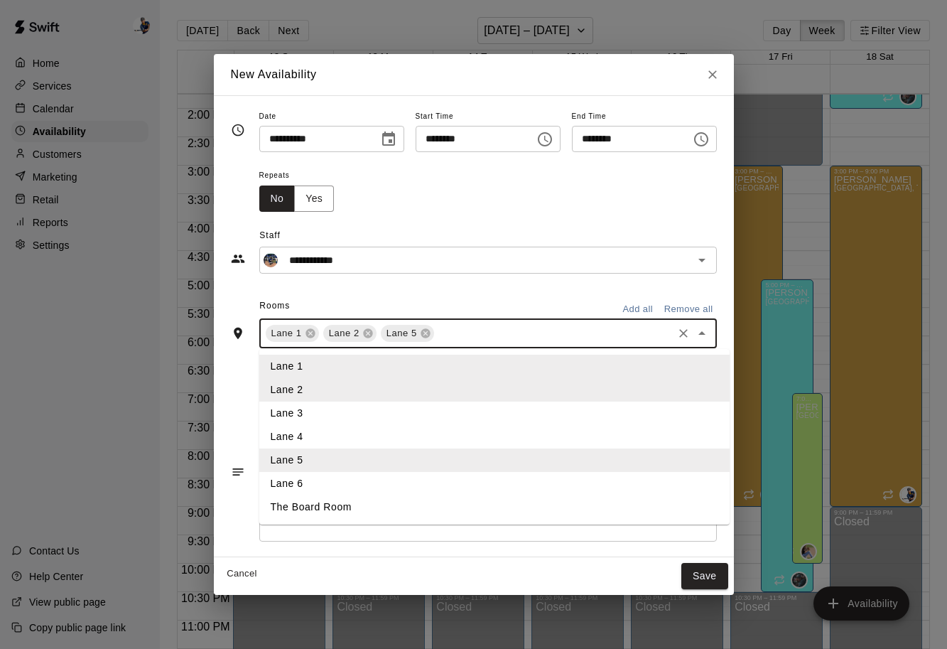
click at [370, 477] on li "Lane 6" at bounding box center [494, 483] width 470 height 23
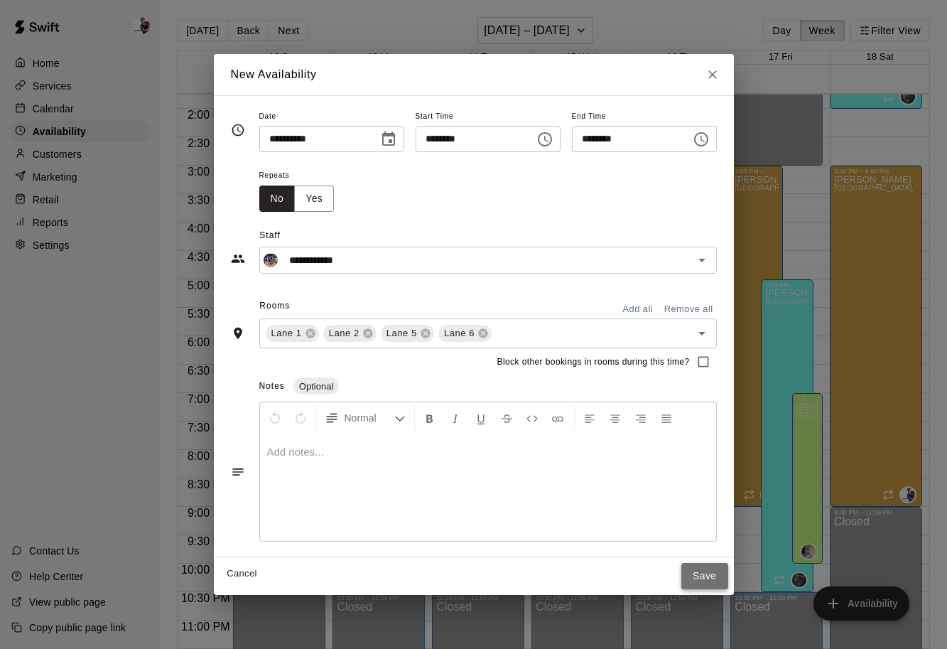
click at [713, 568] on button "Save" at bounding box center [704, 576] width 47 height 26
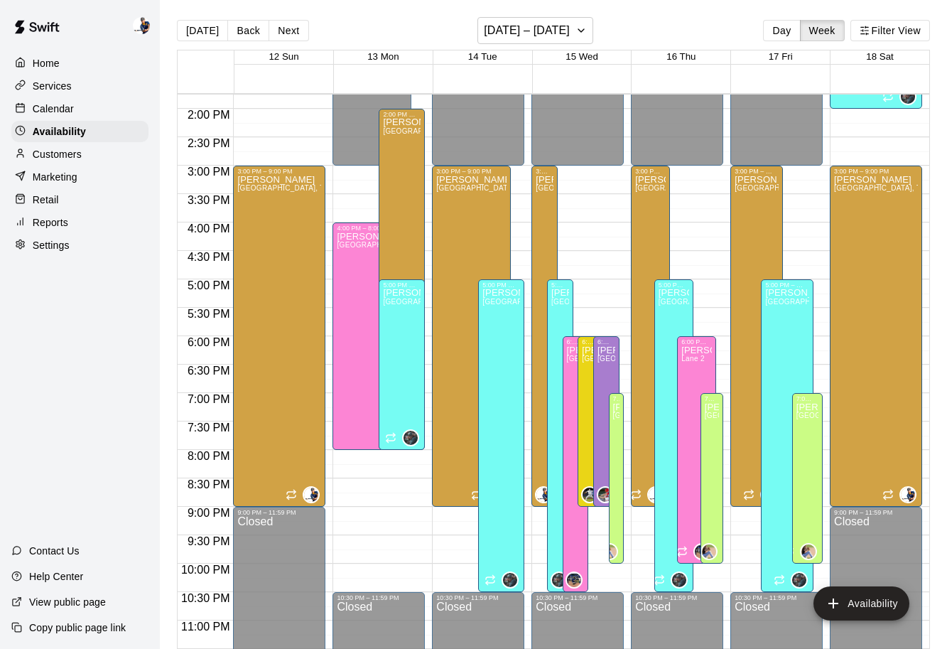
click at [62, 112] on p "Calendar" at bounding box center [53, 109] width 41 height 14
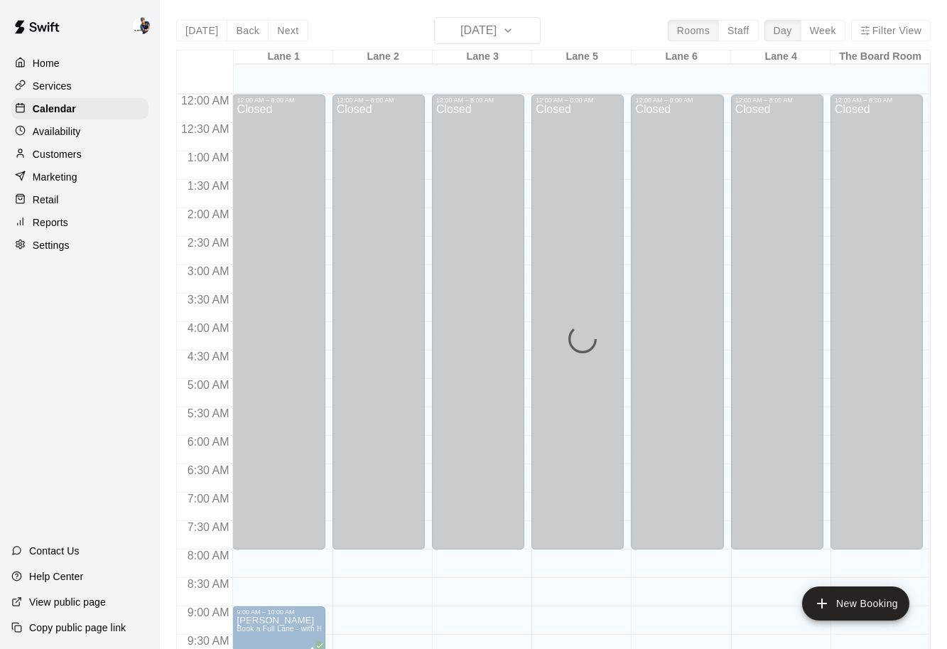
scroll to position [752, 0]
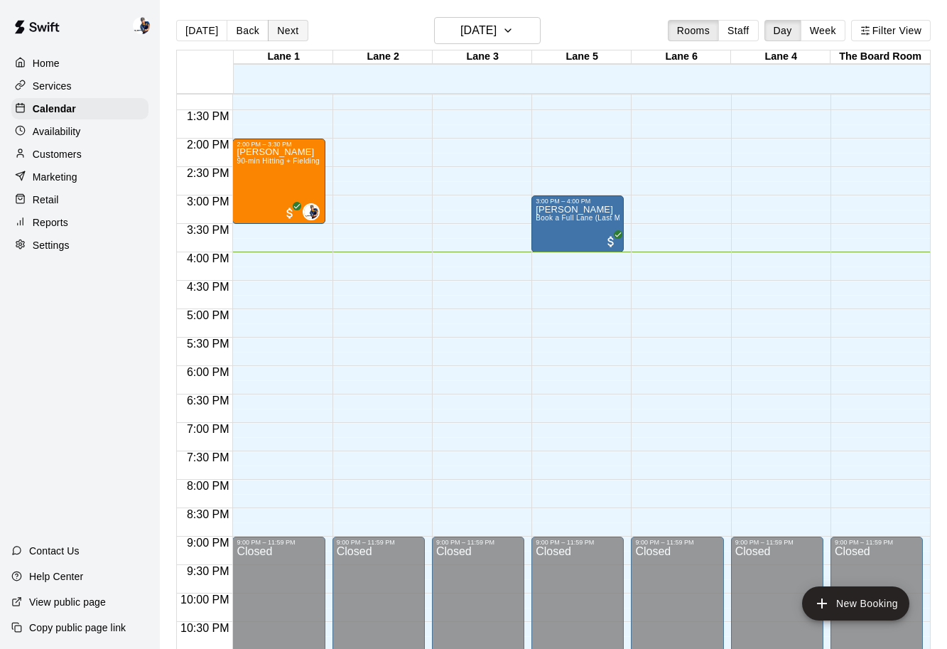
click at [293, 28] on button "Next" at bounding box center [288, 30] width 40 height 21
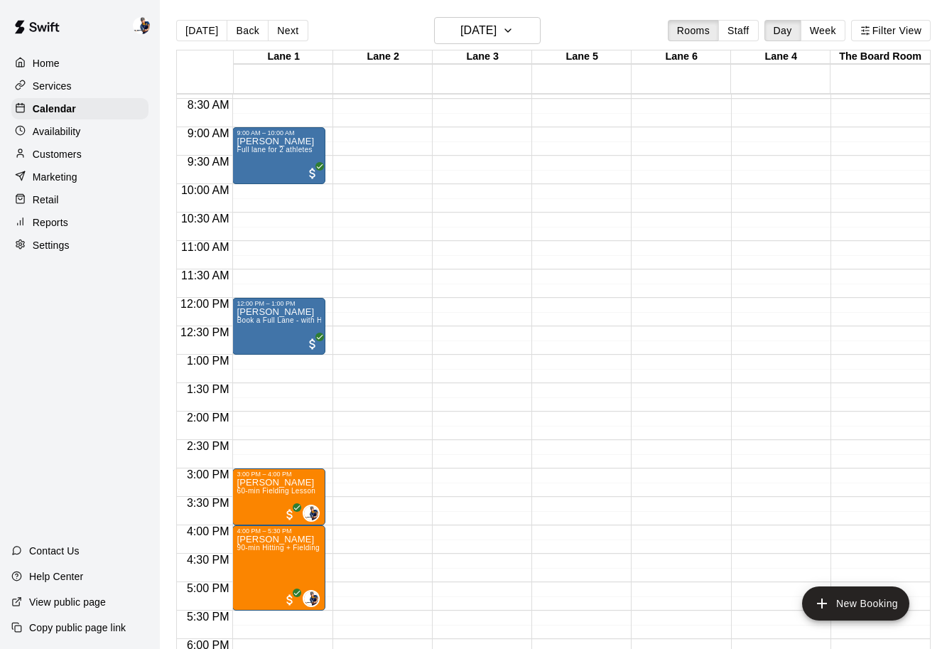
scroll to position [433, 0]
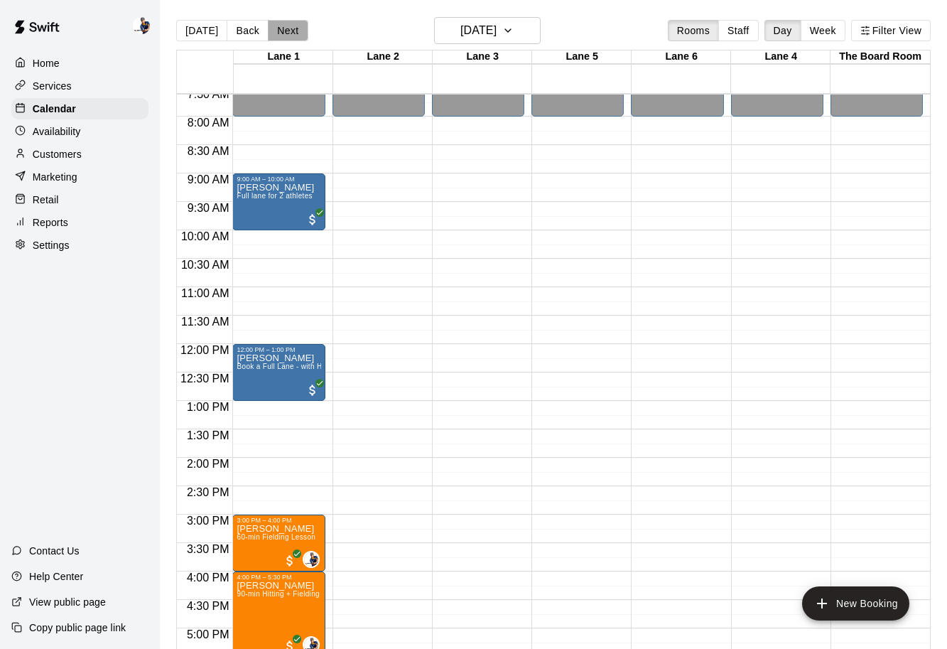
click at [296, 33] on button "Next" at bounding box center [288, 30] width 40 height 21
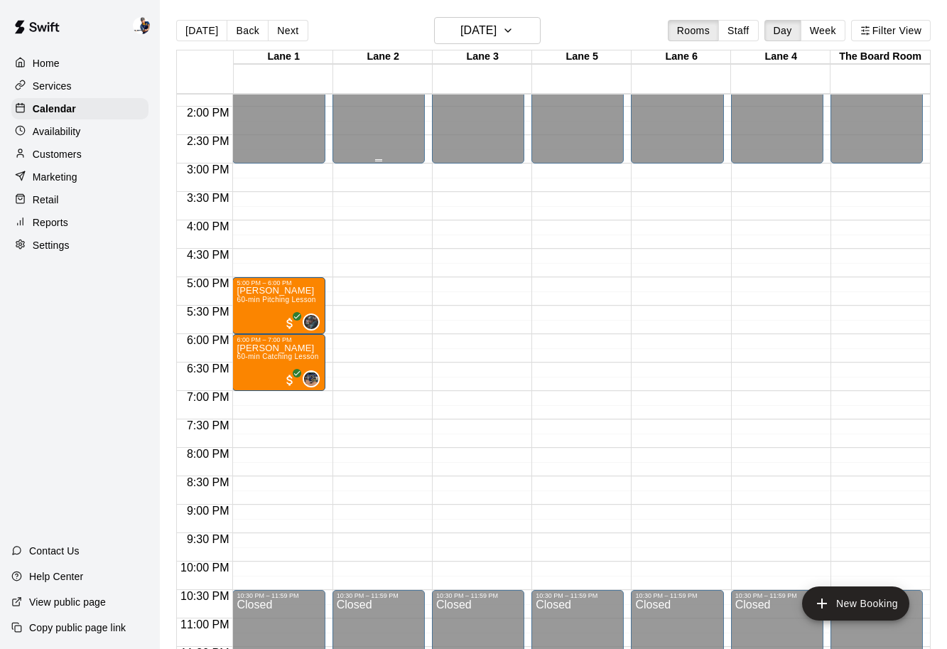
scroll to position [787, 0]
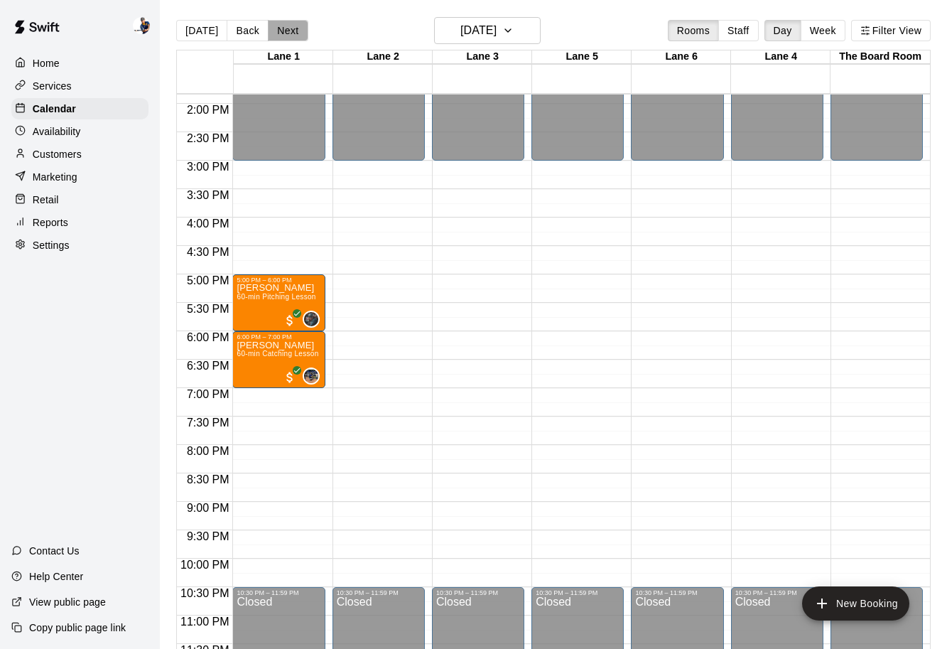
click at [293, 31] on button "Next" at bounding box center [288, 30] width 40 height 21
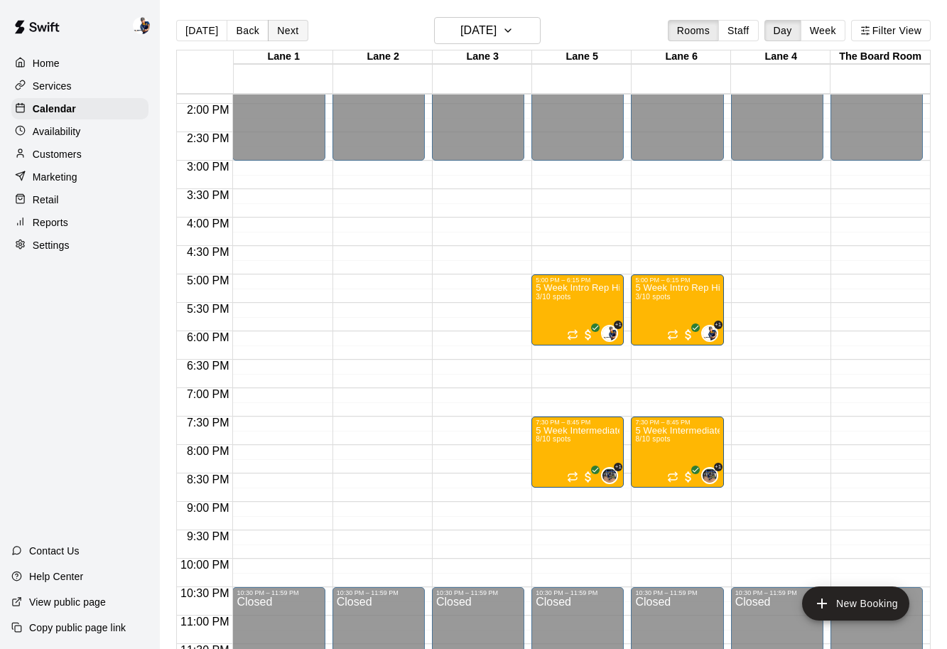
click at [293, 31] on button "Next" at bounding box center [288, 30] width 40 height 21
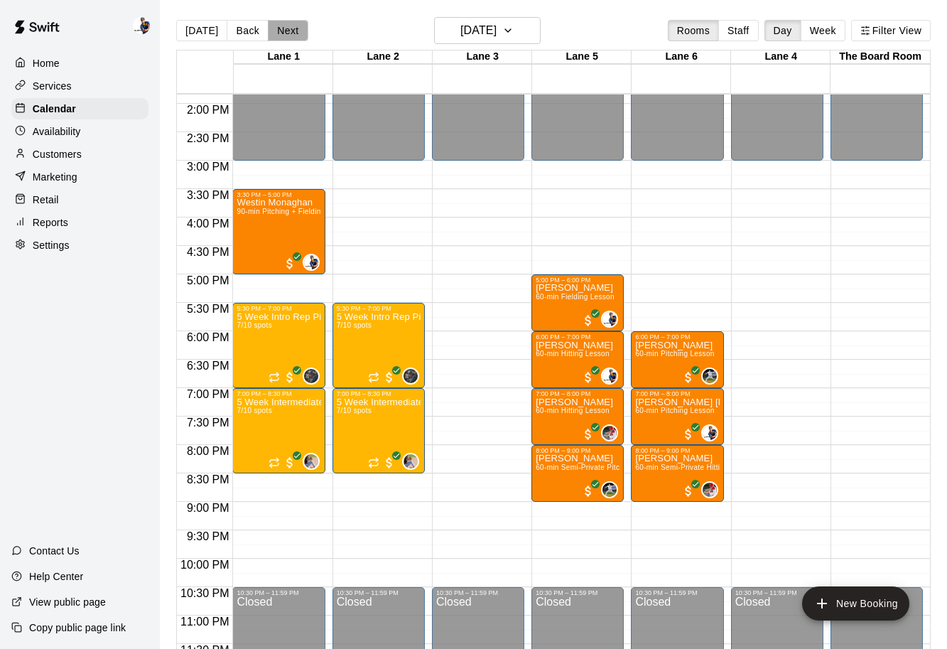
click at [294, 31] on button "Next" at bounding box center [288, 30] width 40 height 21
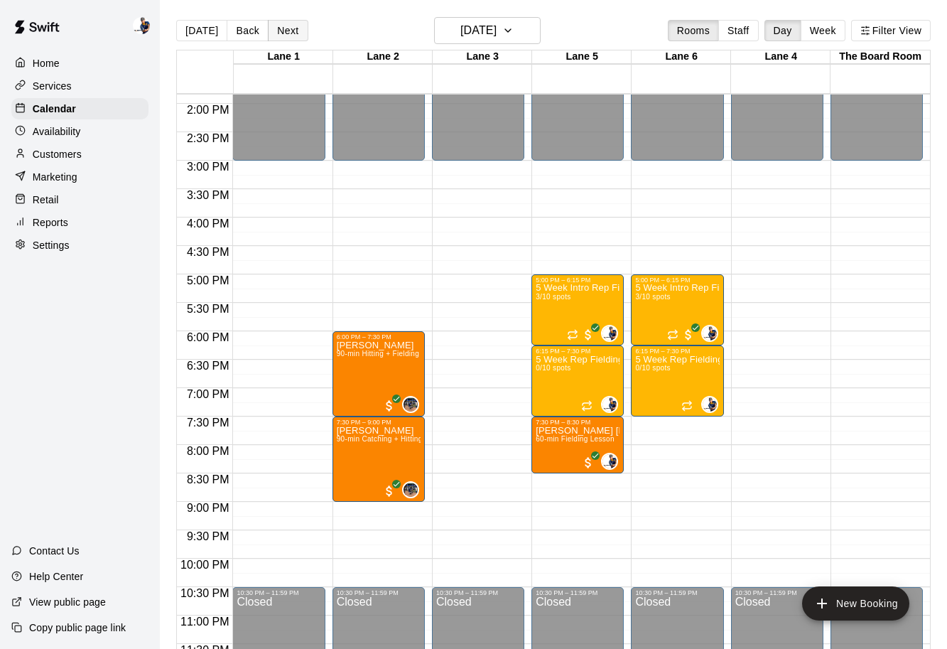
click at [294, 31] on button "Next" at bounding box center [288, 30] width 40 height 21
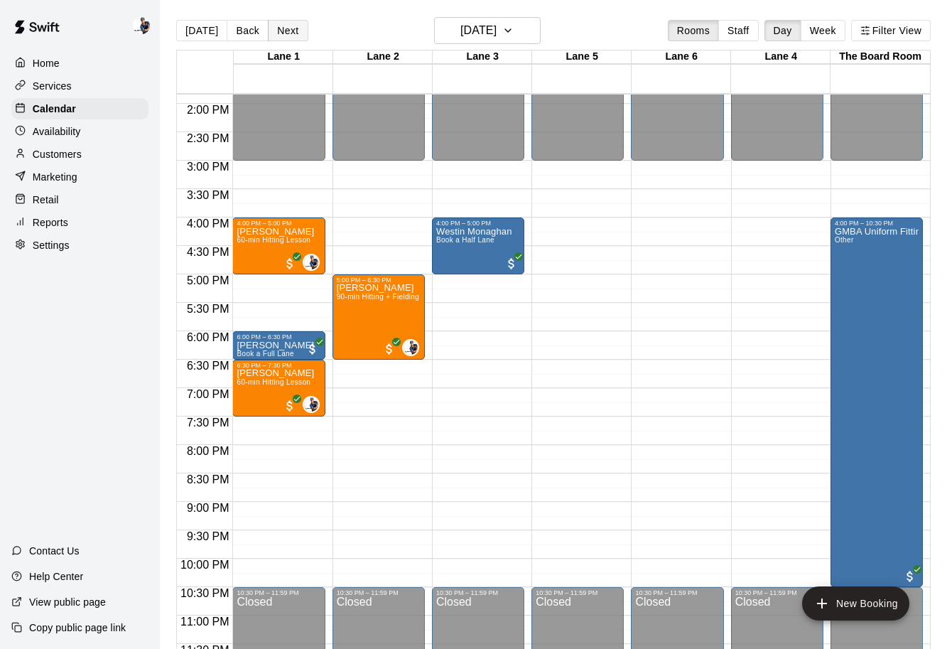
click at [294, 31] on button "Next" at bounding box center [288, 30] width 40 height 21
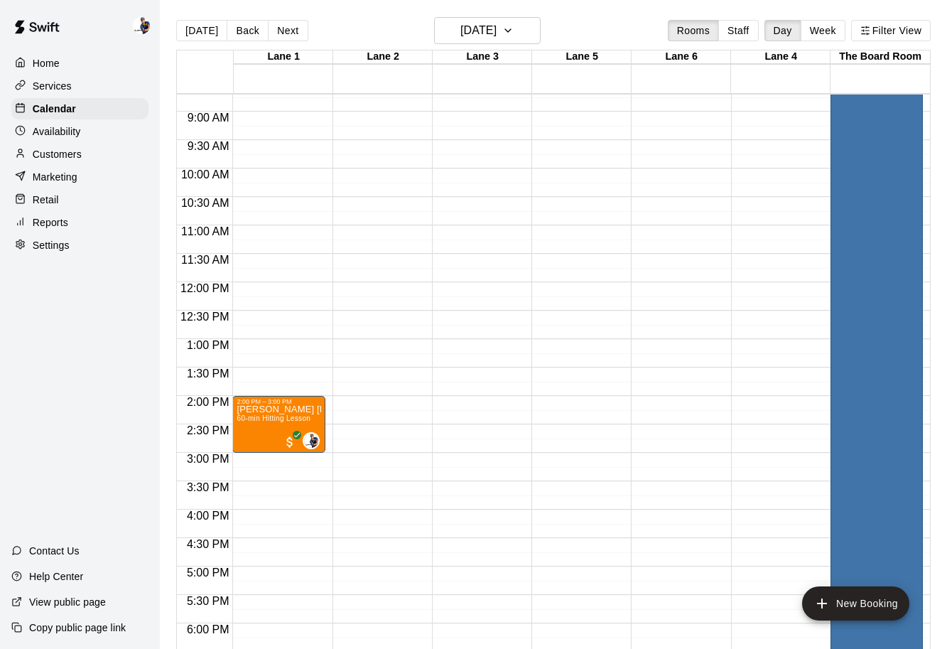
scroll to position [368, 0]
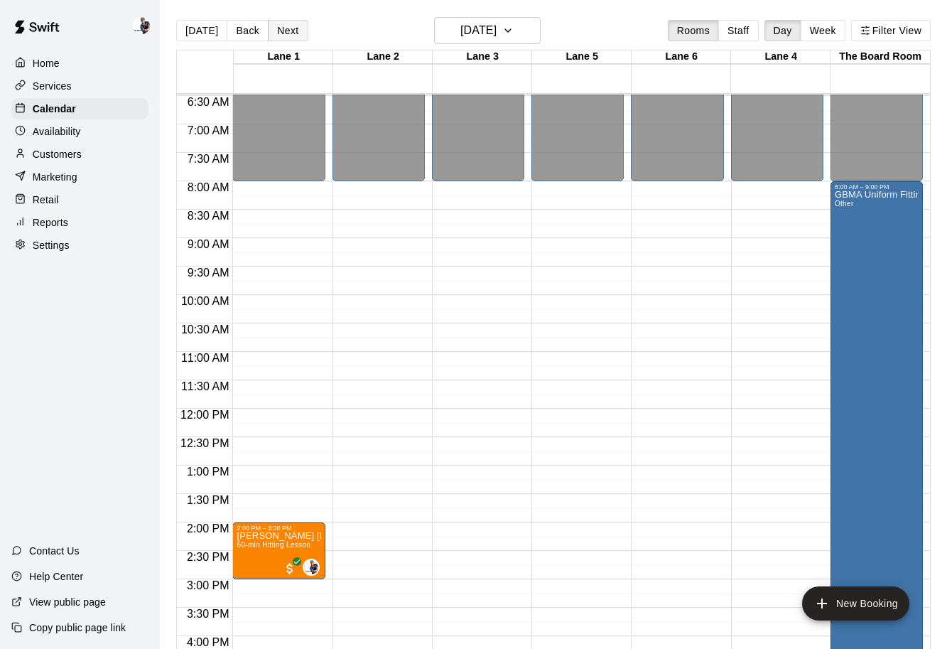
click at [296, 38] on button "Next" at bounding box center [288, 30] width 40 height 21
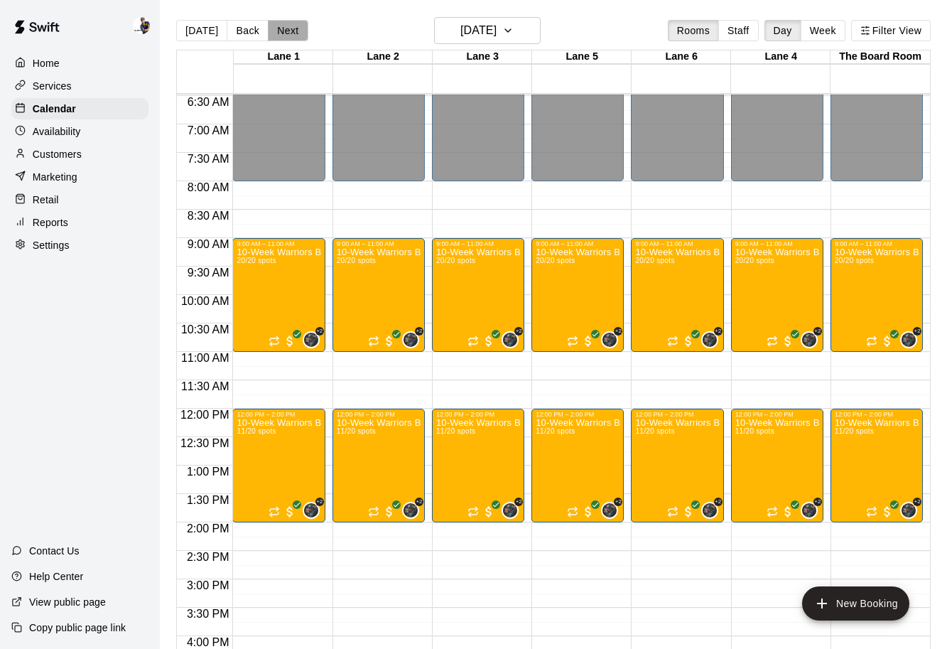
click at [296, 38] on button "Next" at bounding box center [288, 30] width 40 height 21
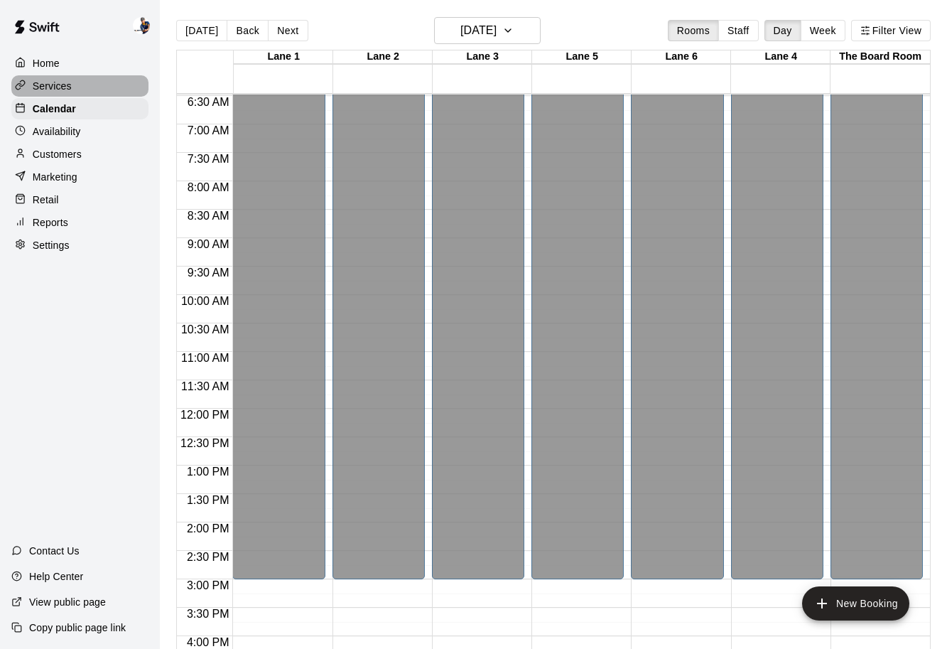
click at [104, 85] on div "Services" at bounding box center [79, 85] width 137 height 21
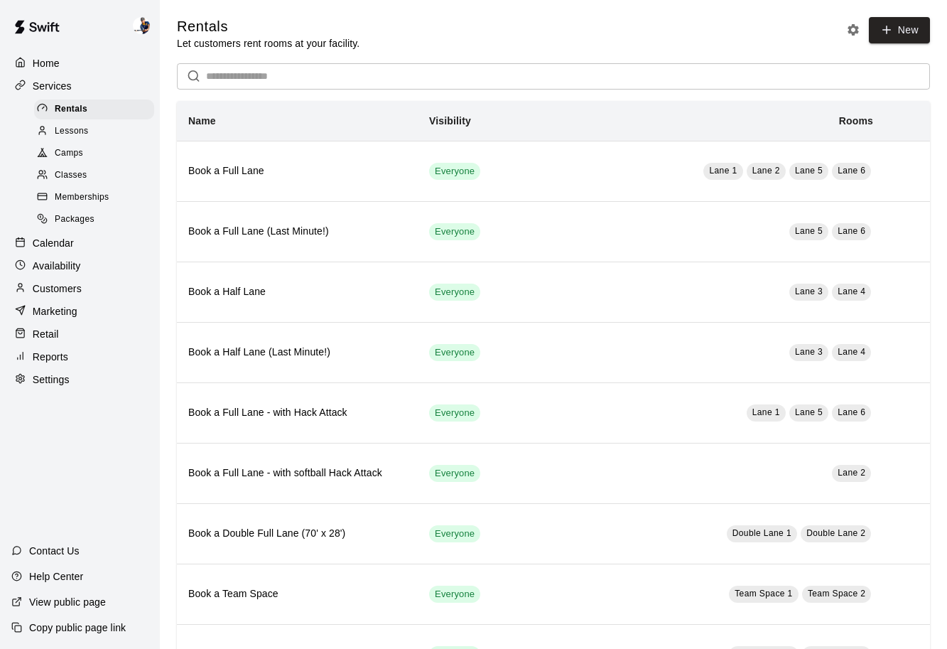
click at [93, 183] on div "Classes" at bounding box center [94, 176] width 120 height 20
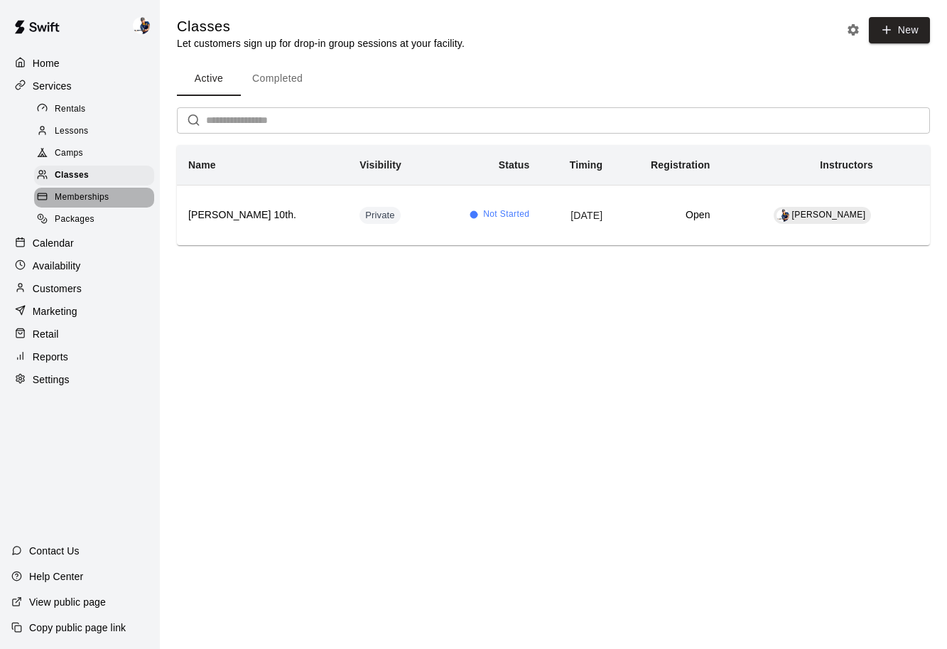
click at [105, 197] on span "Memberships" at bounding box center [82, 197] width 54 height 14
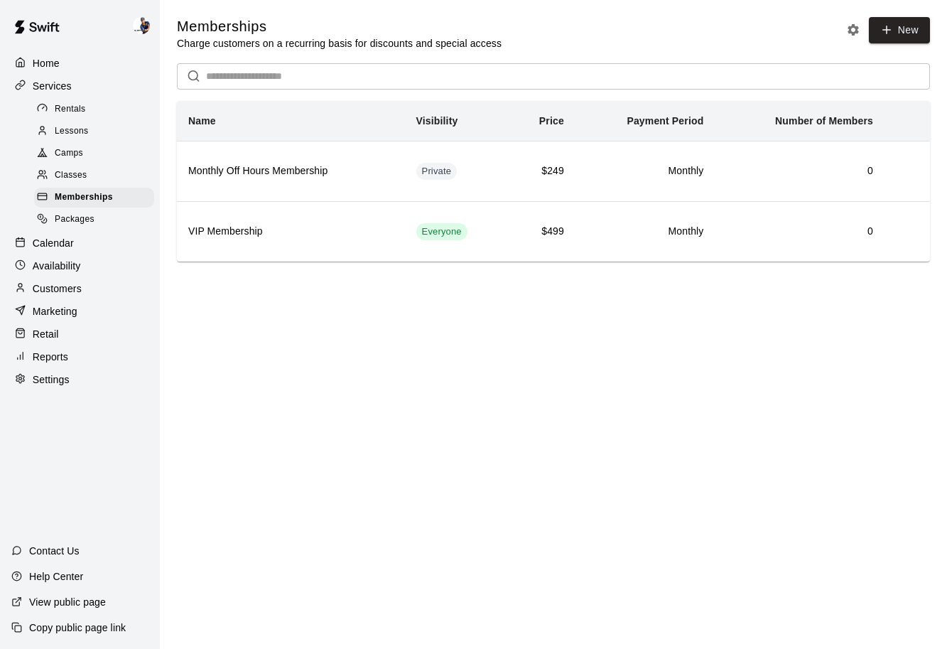
click at [102, 158] on div "Camps" at bounding box center [94, 154] width 120 height 20
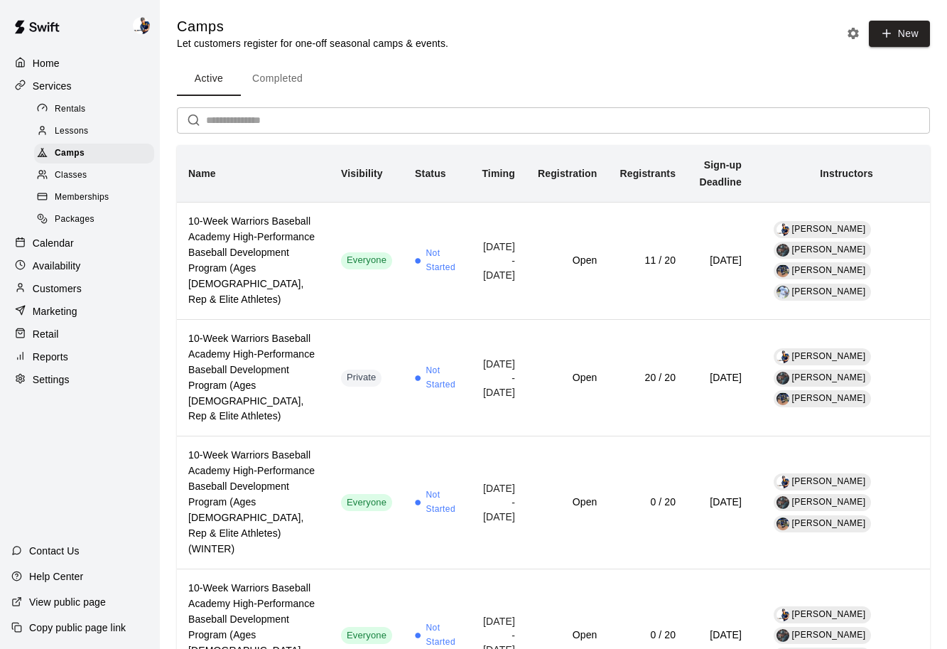
click at [59, 357] on p "Reports" at bounding box center [51, 357] width 36 height 14
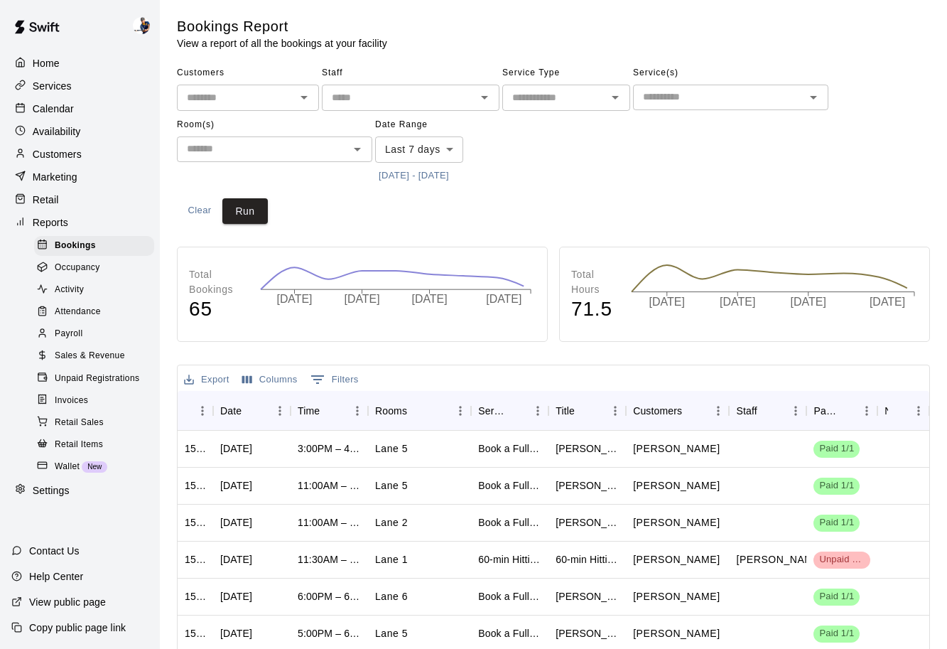
click at [64, 80] on p "Services" at bounding box center [52, 86] width 39 height 14
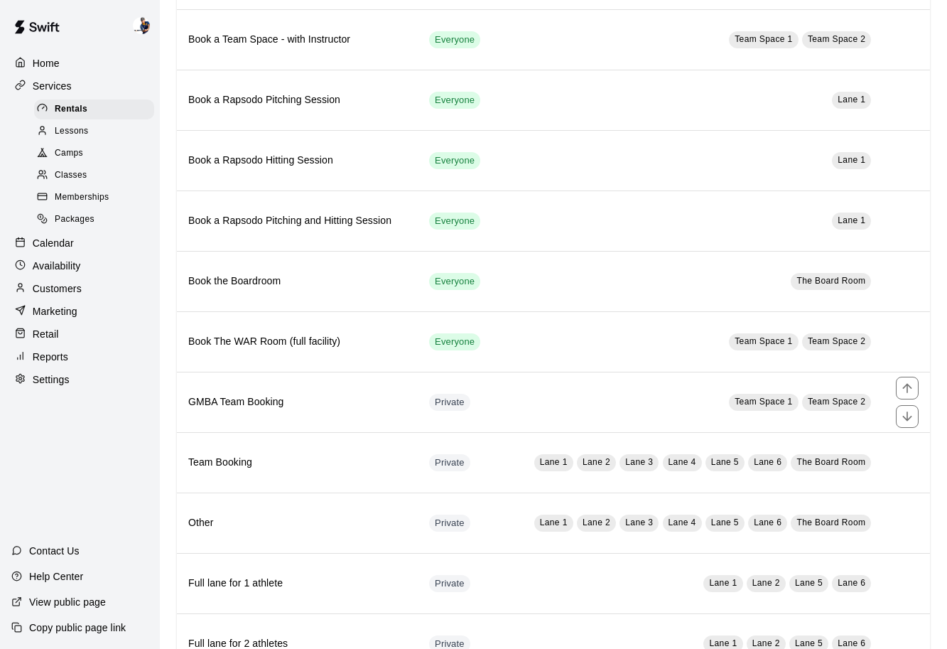
scroll to position [729, 0]
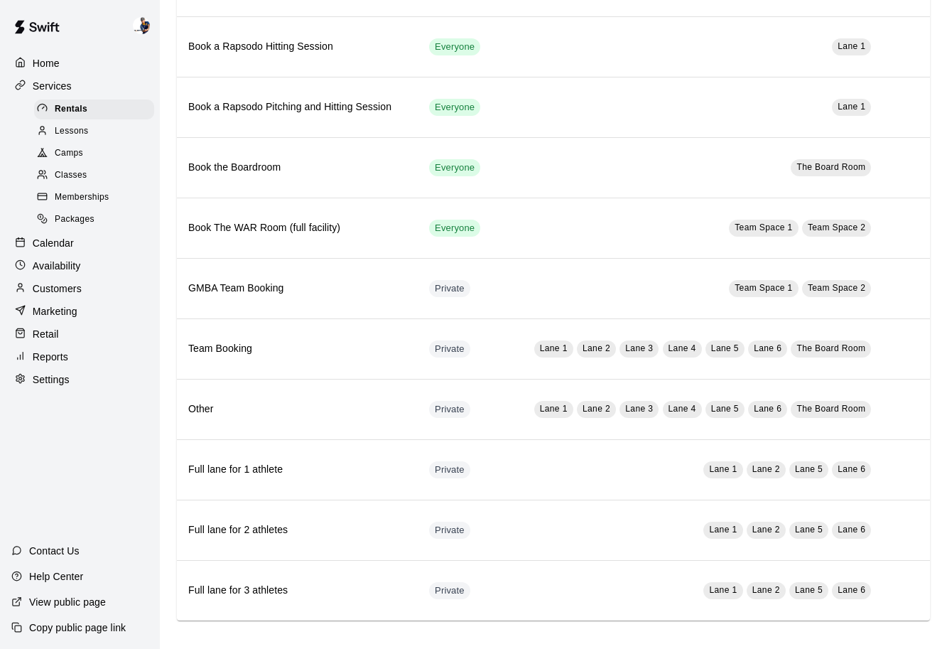
click at [77, 215] on span "Packages" at bounding box center [75, 219] width 40 height 14
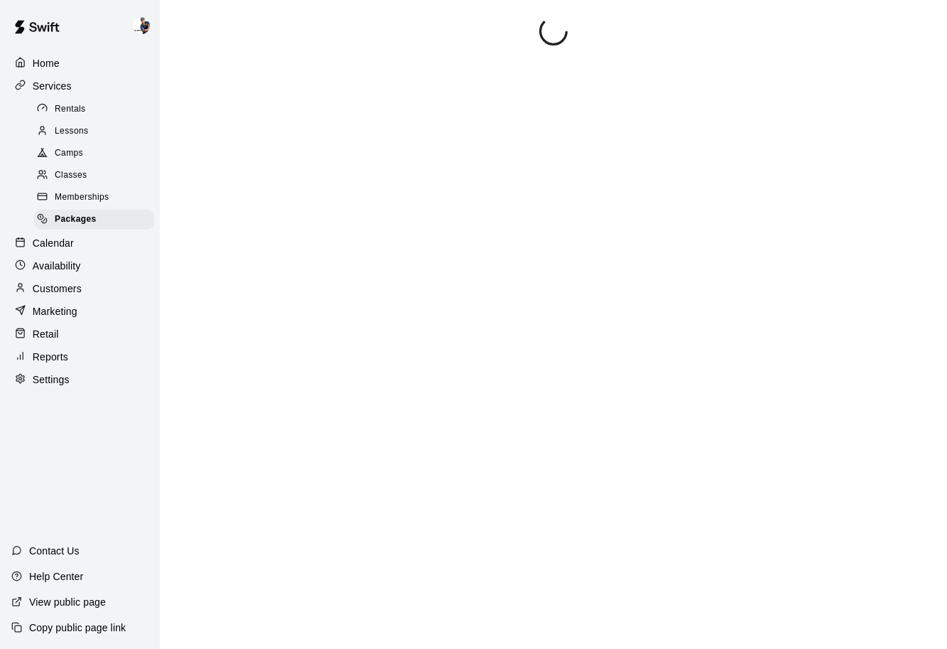
scroll to position [16, 0]
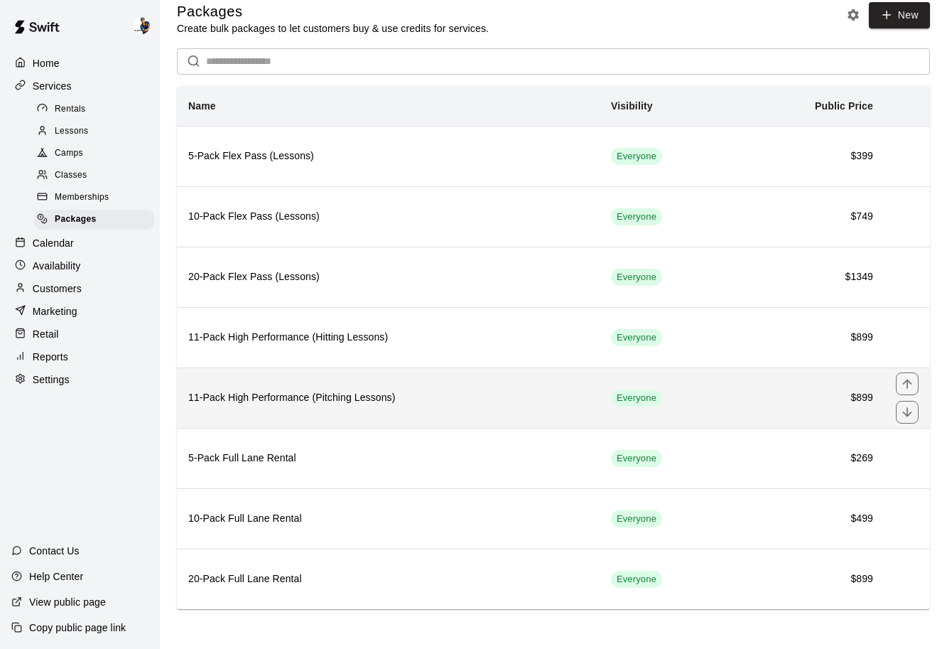
click at [443, 387] on th "11-Pack High Performance (Pitching Lessons)" at bounding box center [388, 397] width 423 height 60
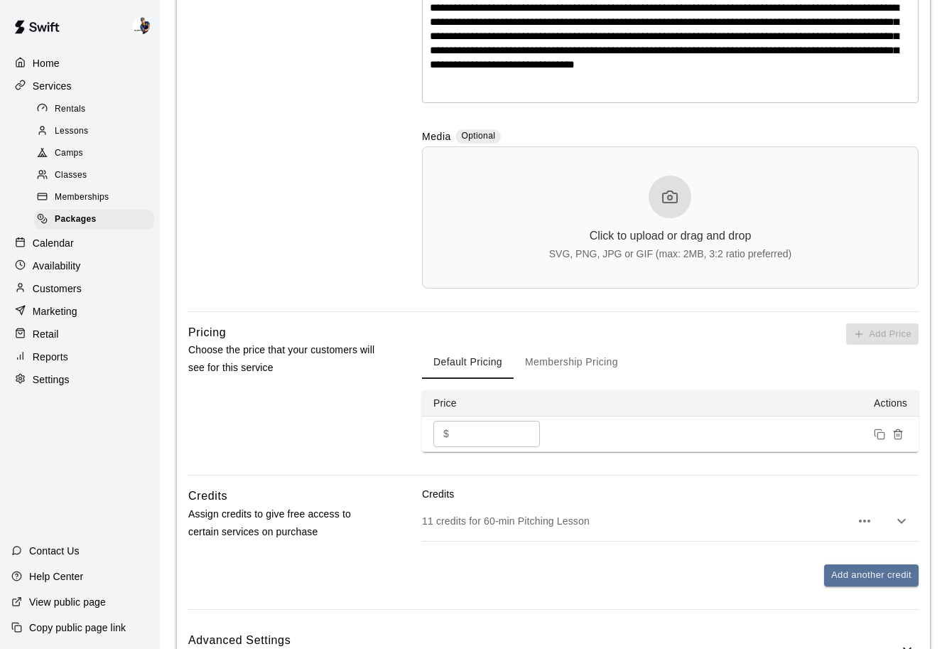
scroll to position [514, 0]
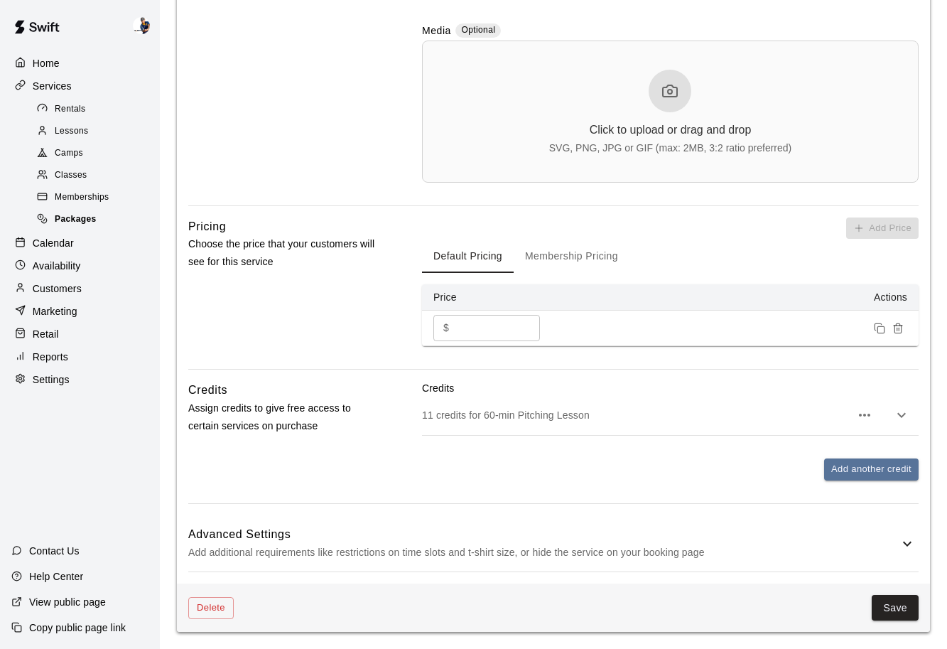
click at [117, 218] on div "Packages" at bounding box center [94, 220] width 120 height 20
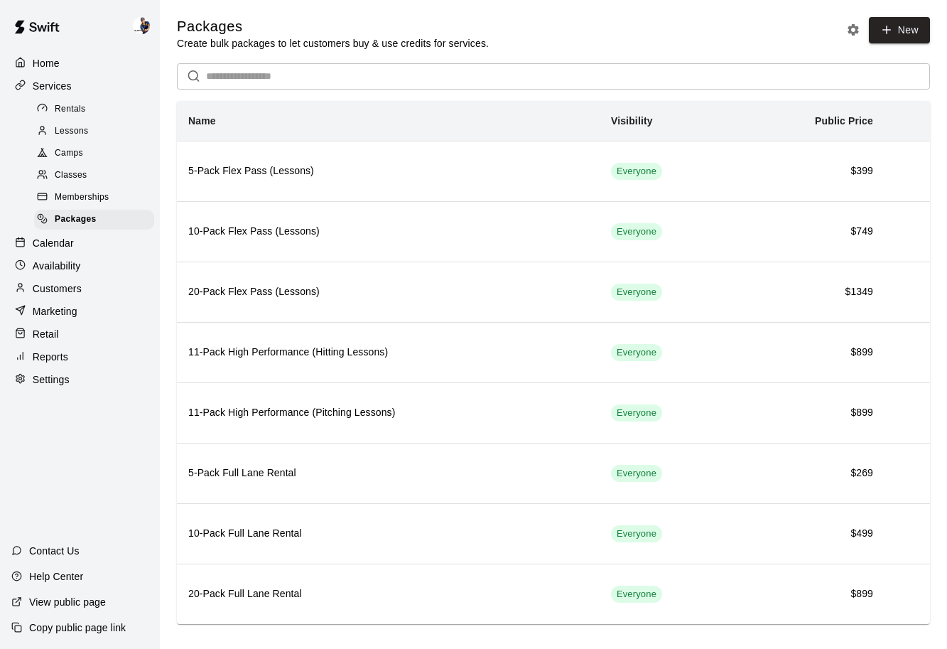
click at [108, 200] on span "Memberships" at bounding box center [82, 197] width 54 height 14
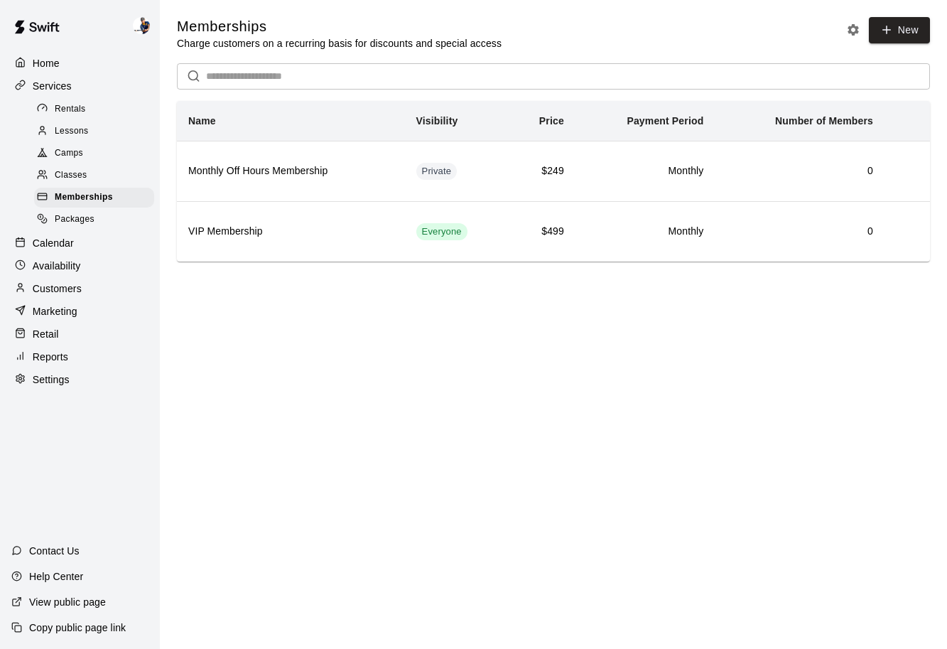
click at [106, 183] on div "Classes" at bounding box center [94, 176] width 120 height 20
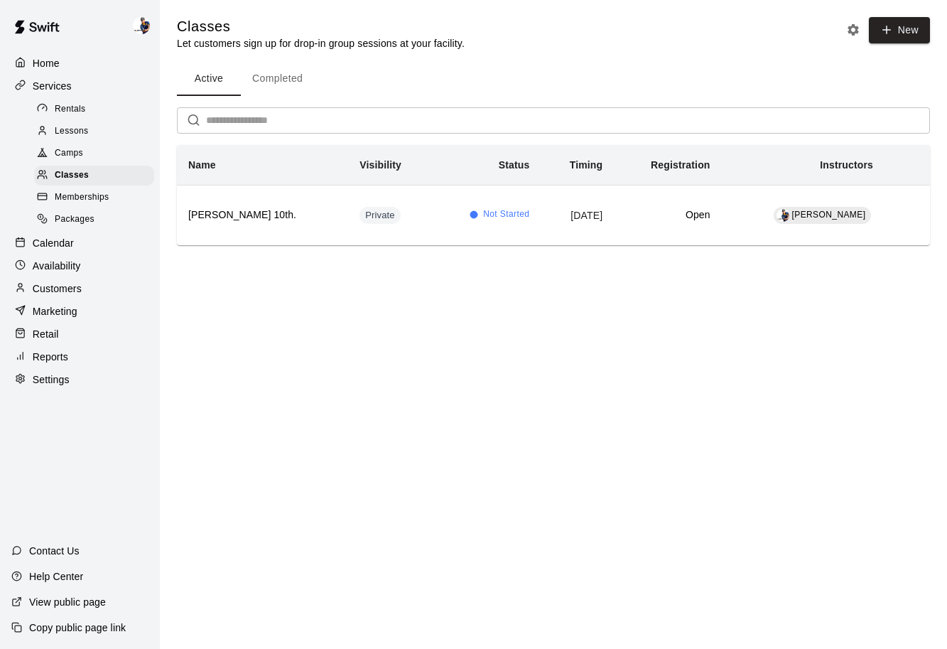
click at [103, 159] on div "Camps" at bounding box center [94, 154] width 120 height 20
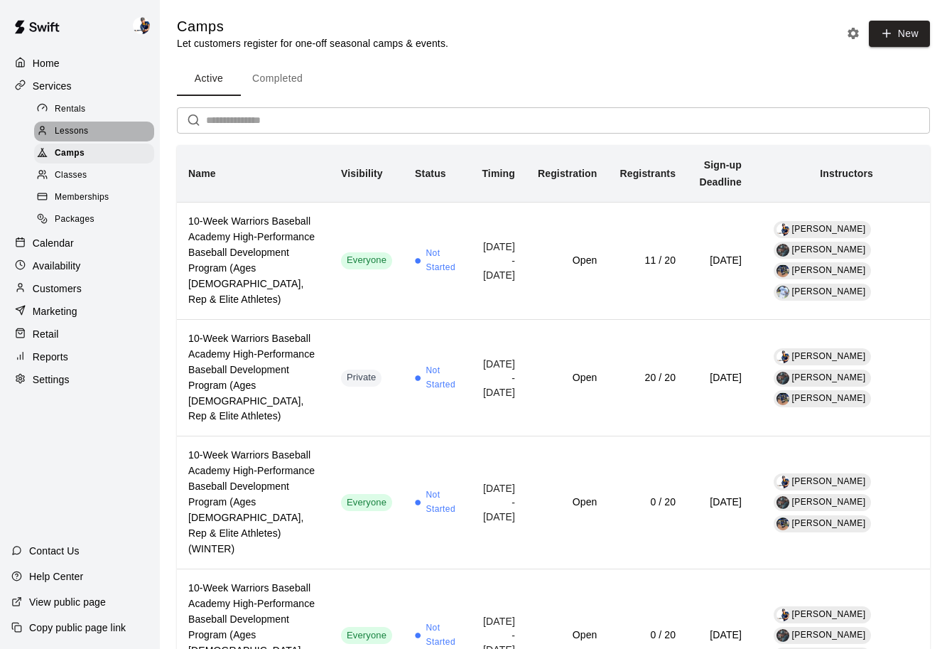
click at [103, 139] on div "Lessons" at bounding box center [94, 131] width 120 height 20
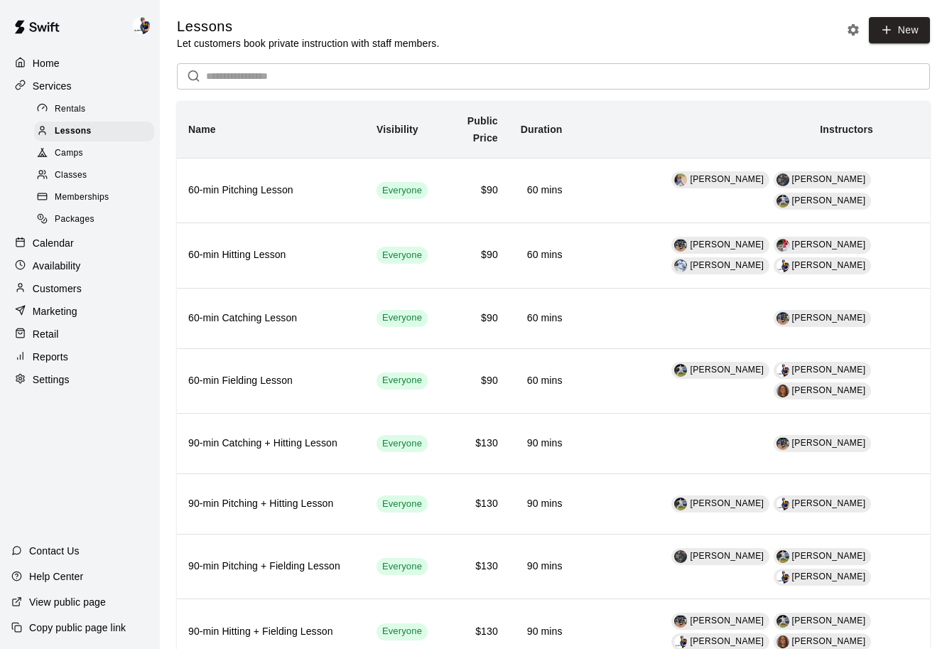
click at [100, 156] on div "Camps" at bounding box center [94, 154] width 120 height 20
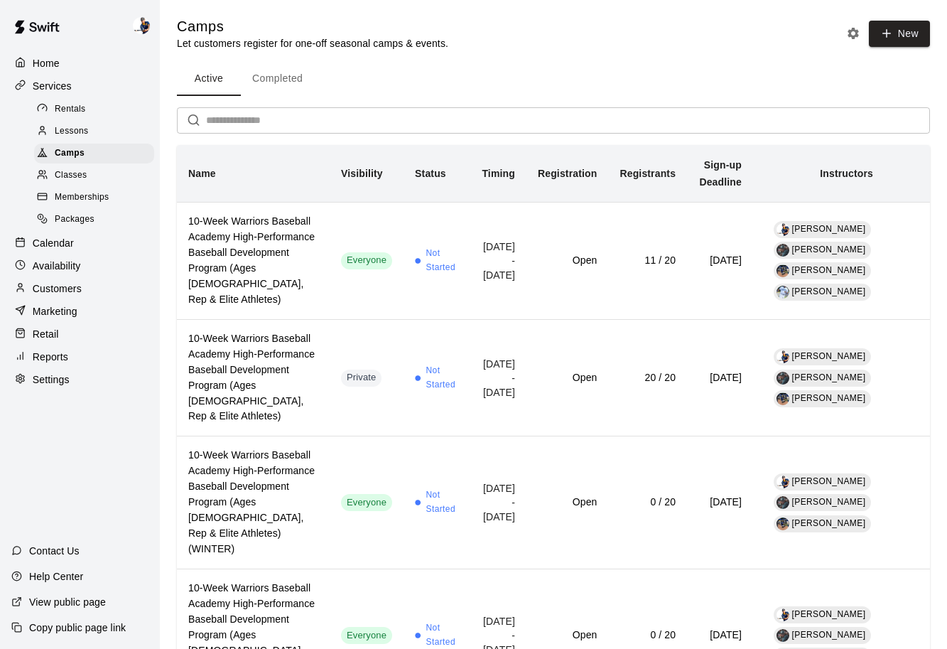
click at [79, 263] on p "Availability" at bounding box center [57, 266] width 48 height 14
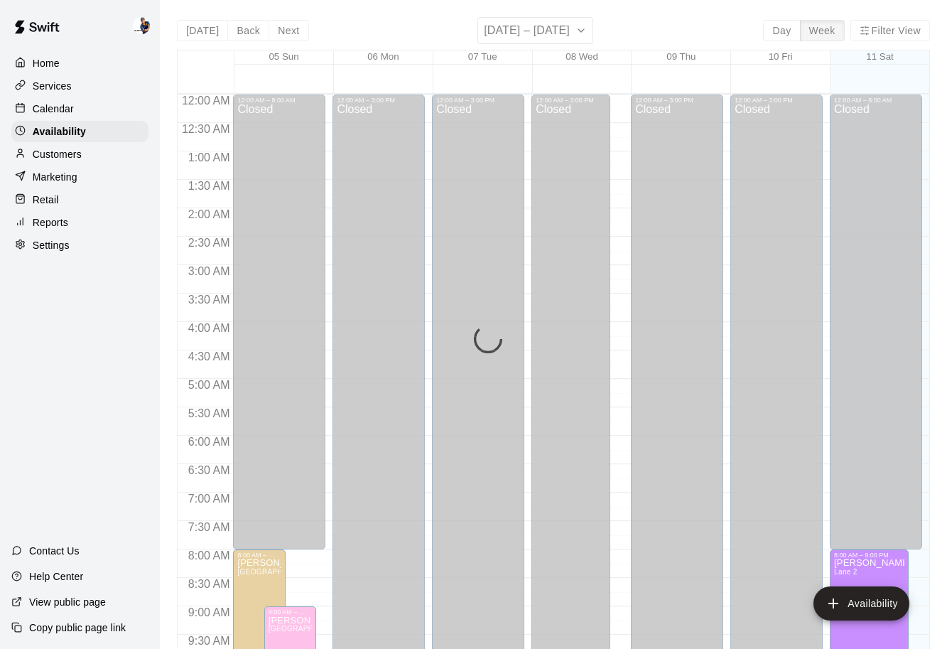
scroll to position [794, 0]
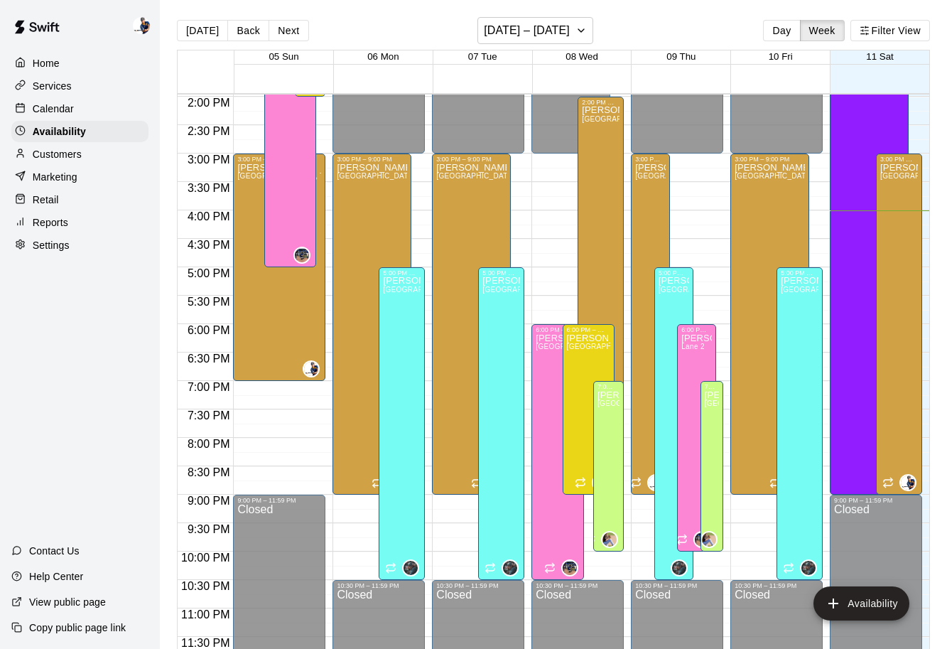
click at [517, 48] on div "[DATE] Back Next [DATE] – [DATE] Day Week Filter View" at bounding box center [553, 33] width 753 height 33
click at [529, 35] on h6 "[DATE] – [DATE]" at bounding box center [527, 31] width 86 height 20
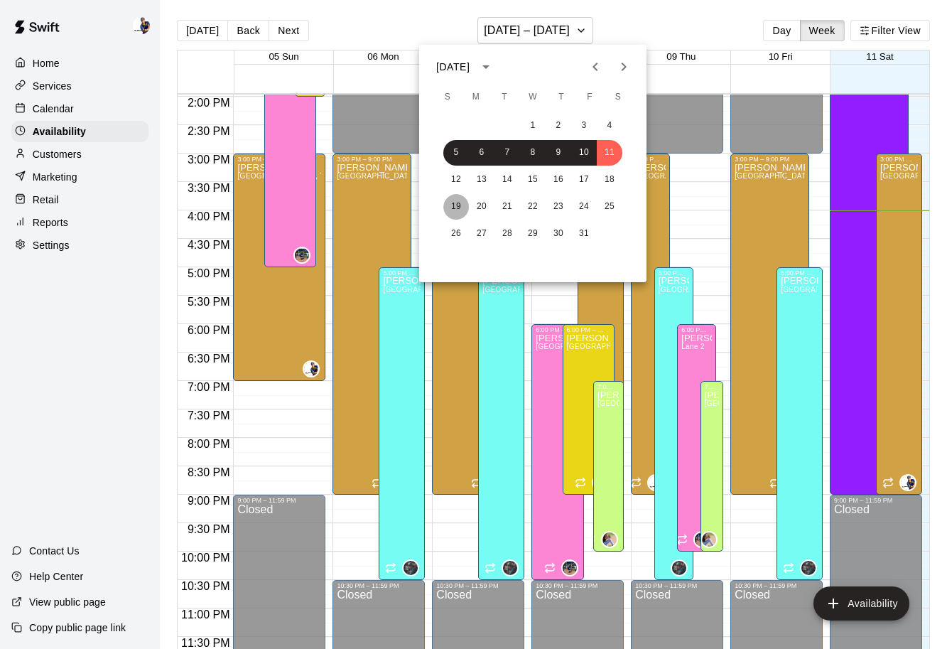
click at [456, 203] on button "19" at bounding box center [456, 207] width 26 height 26
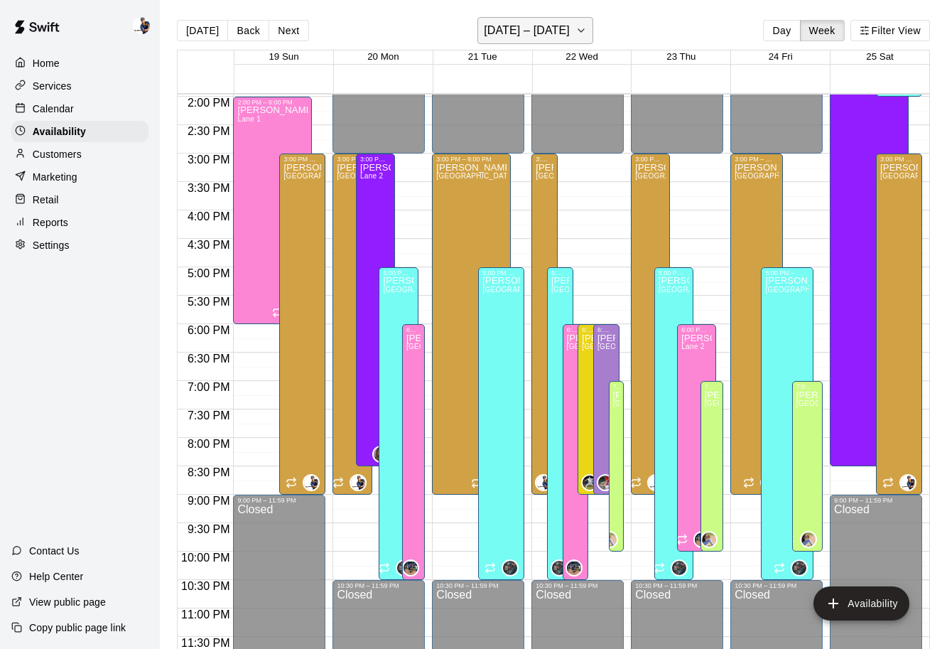
click at [555, 38] on h6 "[DATE] – [DATE]" at bounding box center [527, 31] width 86 height 20
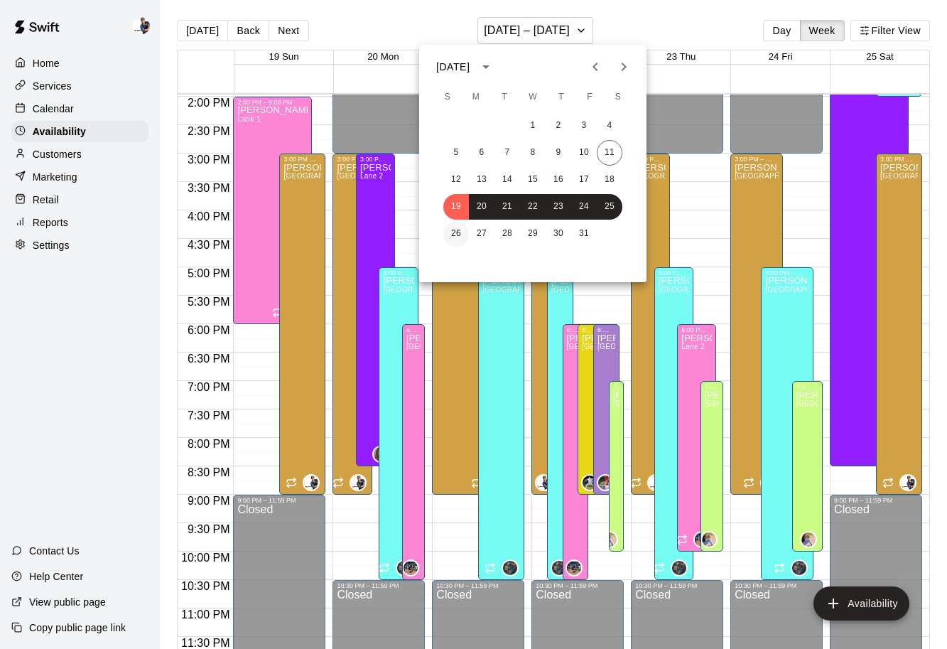
click at [450, 235] on button "26" at bounding box center [456, 234] width 26 height 26
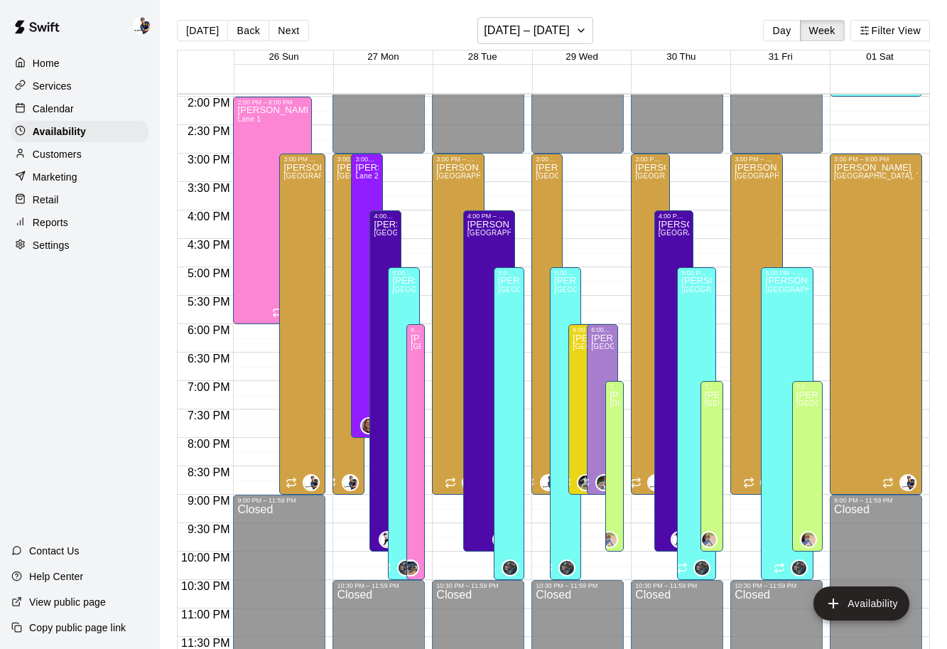
click at [559, 53] on div "29 Wed" at bounding box center [581, 57] width 99 height 14
click at [561, 35] on h6 "[DATE] – [DATE]" at bounding box center [527, 31] width 86 height 20
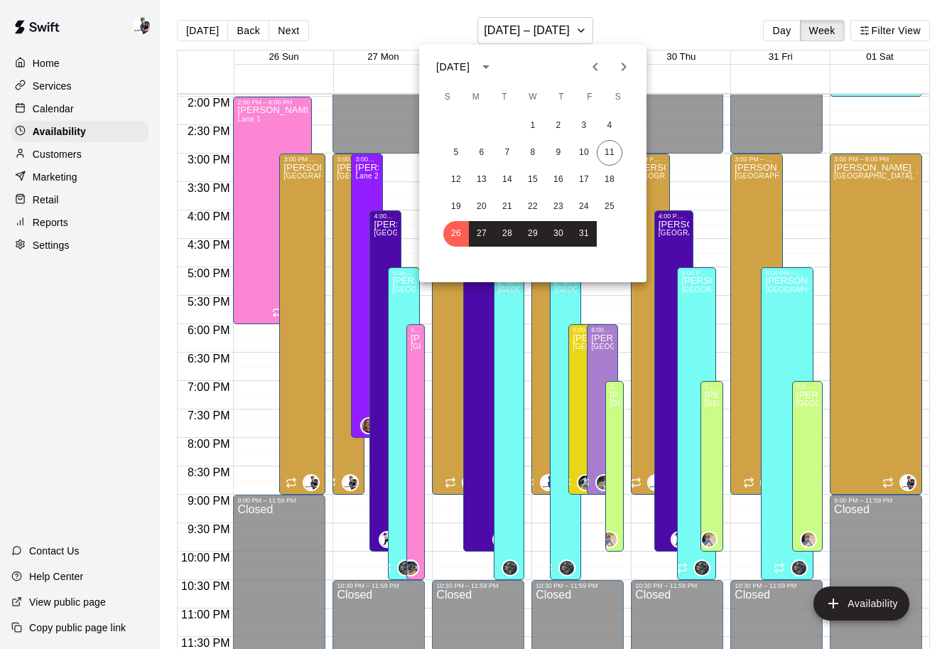
click at [620, 74] on icon "Next month" at bounding box center [623, 66] width 17 height 17
click at [460, 174] on button "9" at bounding box center [456, 180] width 26 height 26
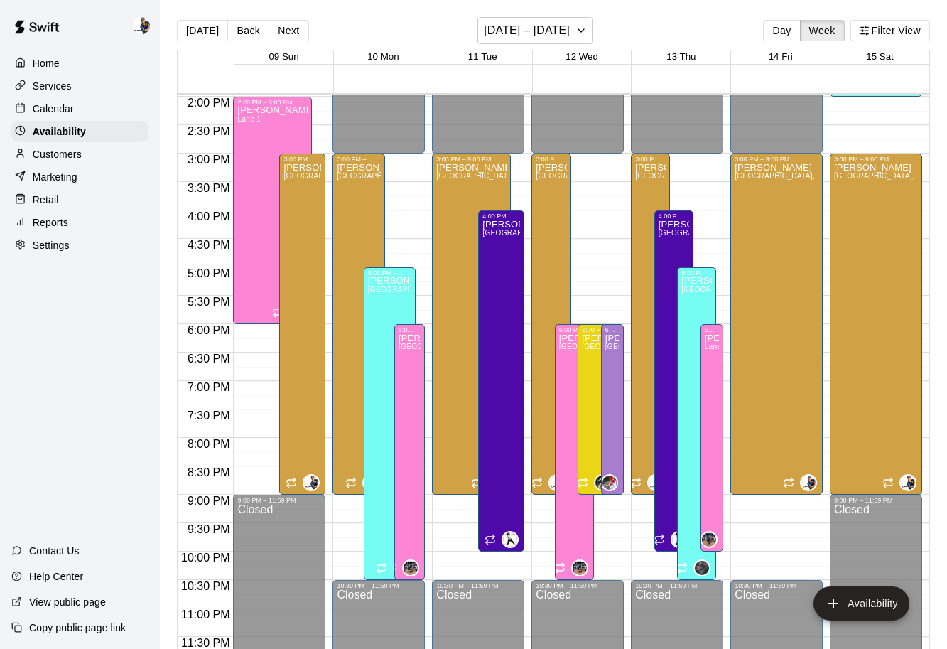
click at [571, 45] on div "[DATE] Back Next [DATE] – [DATE] Day Week Filter View" at bounding box center [553, 33] width 753 height 33
click at [571, 43] on button "[DATE] – [DATE]" at bounding box center [535, 30] width 116 height 27
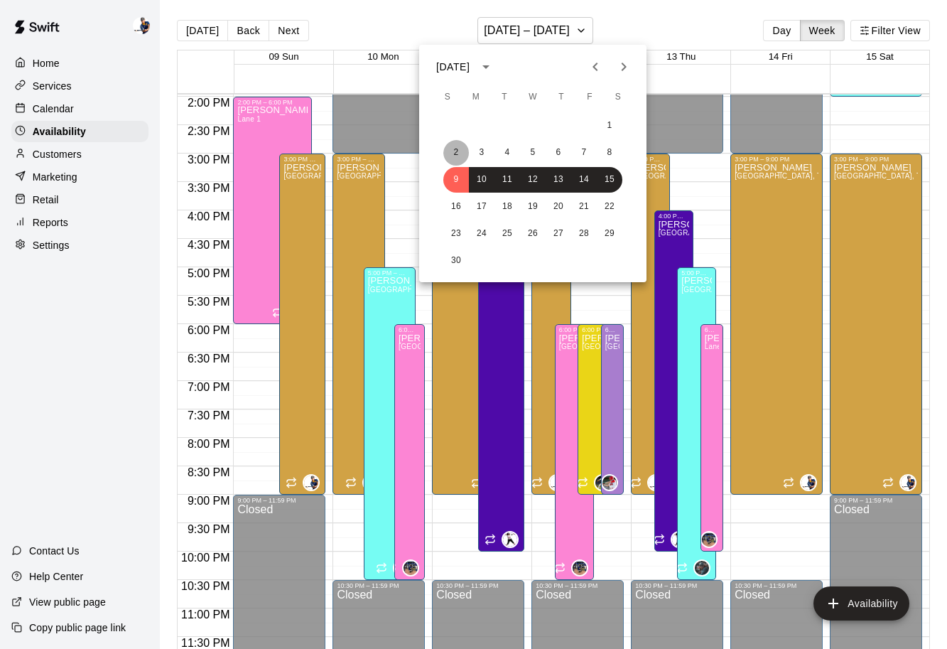
click at [455, 156] on button "2" at bounding box center [456, 153] width 26 height 26
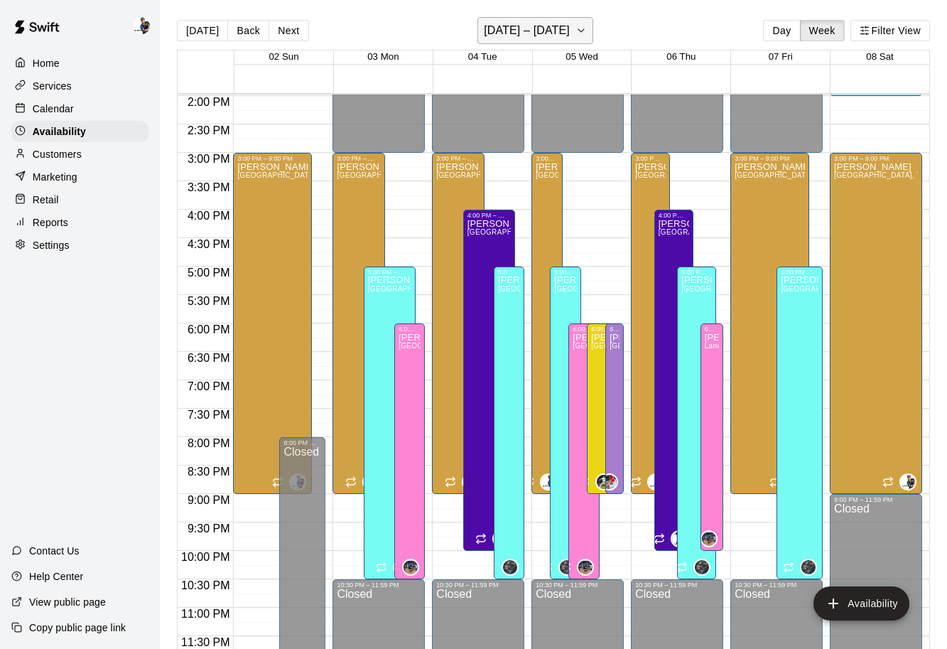
click at [577, 28] on icon "button" at bounding box center [581, 30] width 11 height 17
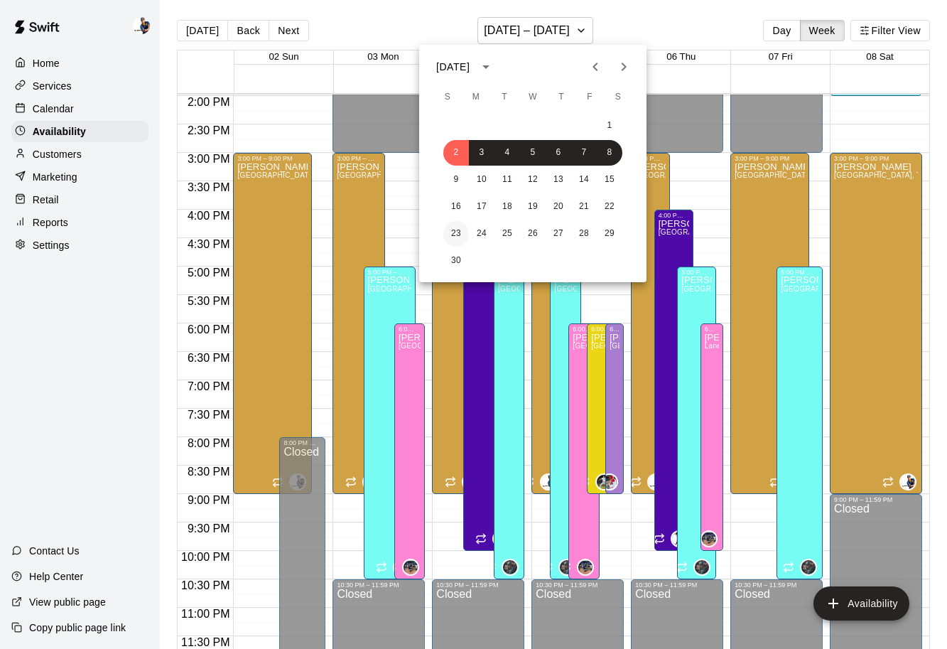
click at [453, 235] on button "23" at bounding box center [456, 234] width 26 height 26
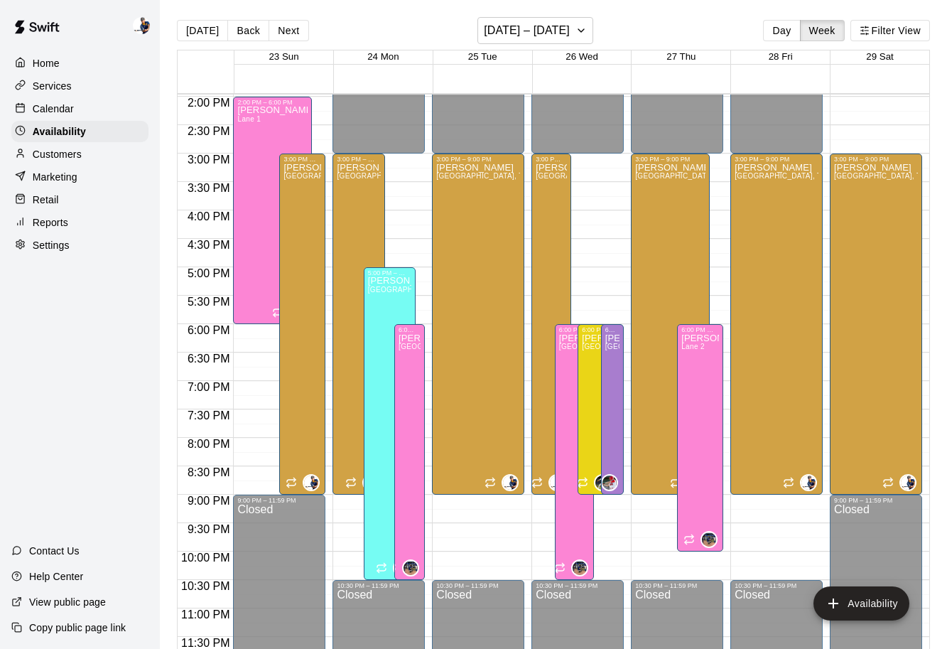
click at [64, 91] on p "Services" at bounding box center [52, 86] width 39 height 14
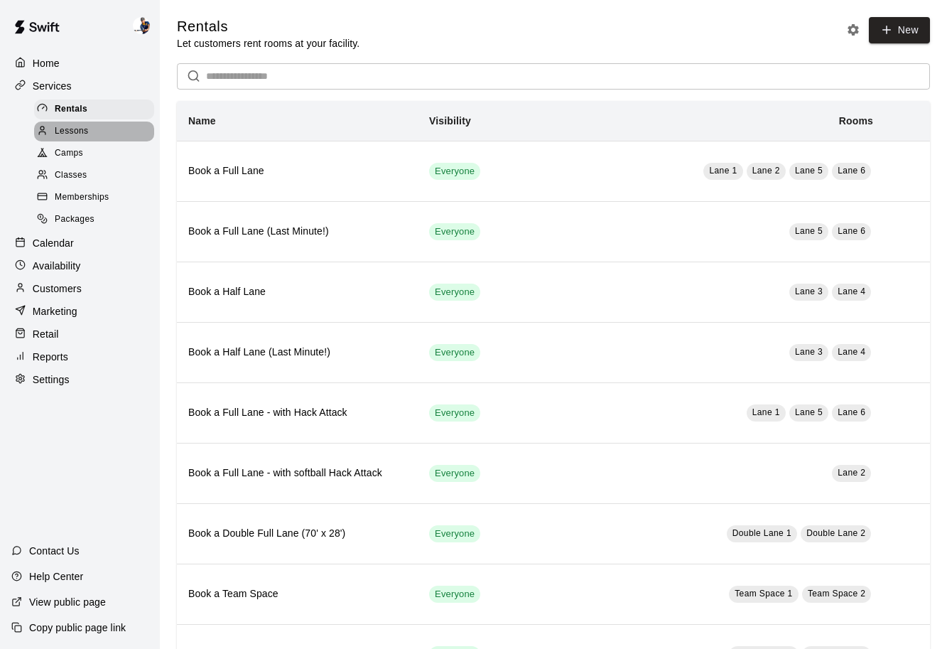
click at [65, 129] on span "Lessons" at bounding box center [72, 131] width 34 height 14
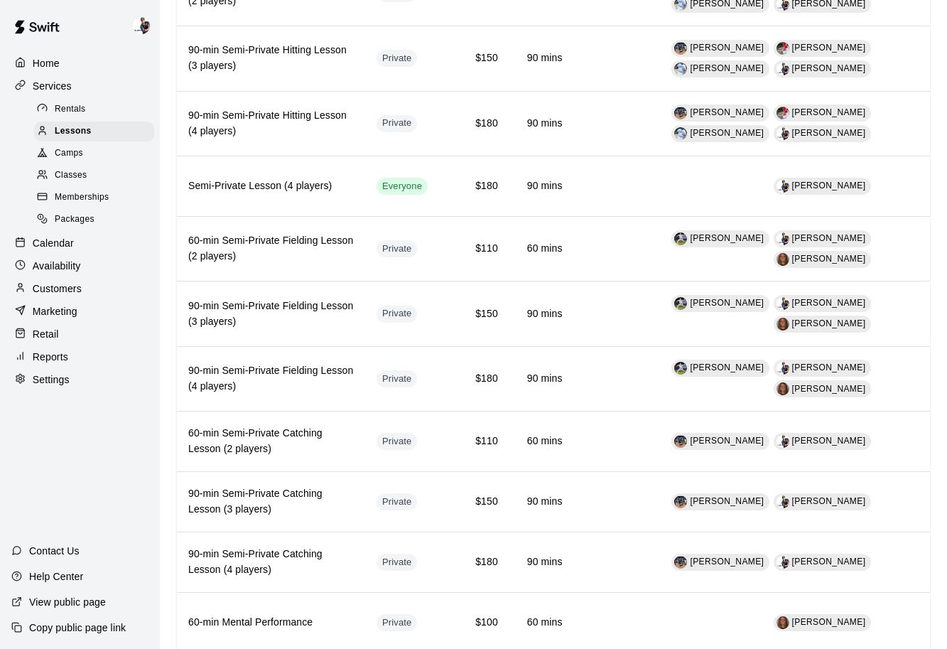
scroll to position [1200, 0]
click at [83, 213] on span "Packages" at bounding box center [75, 219] width 40 height 14
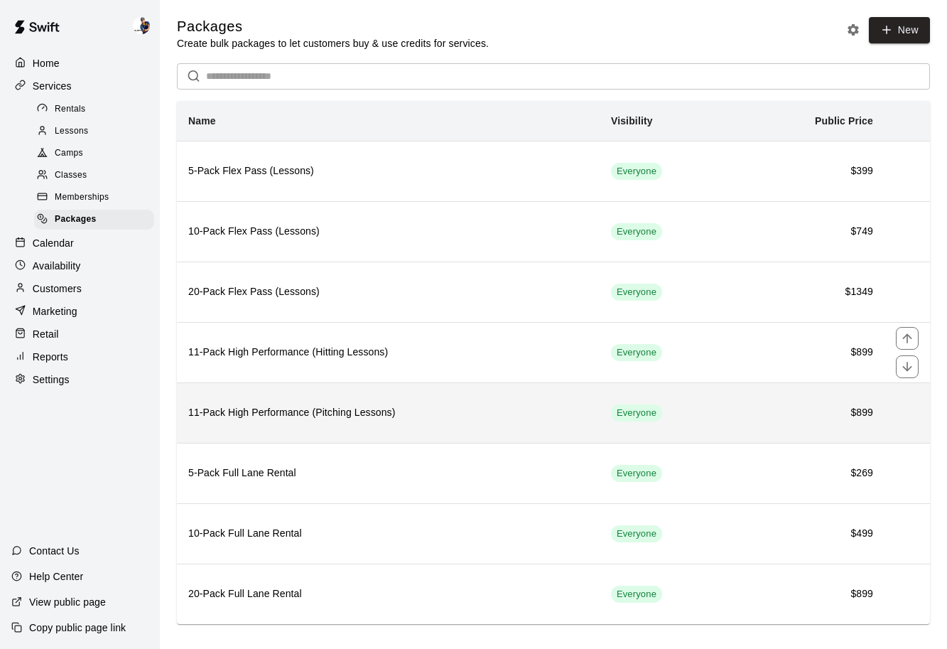
click at [437, 389] on th "11-Pack High Performance (Pitching Lessons)" at bounding box center [388, 412] width 423 height 60
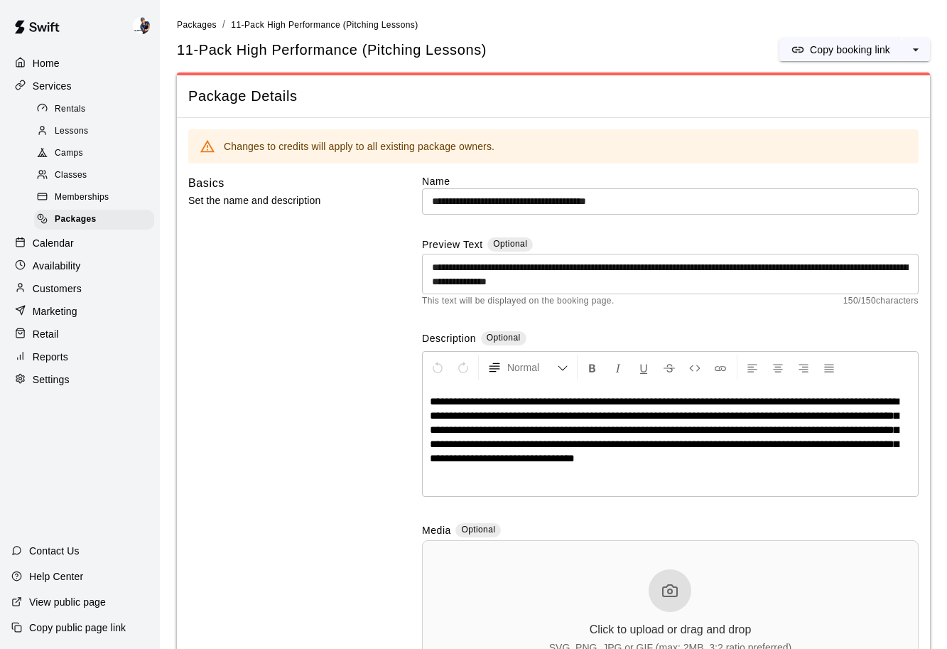
scroll to position [43, 0]
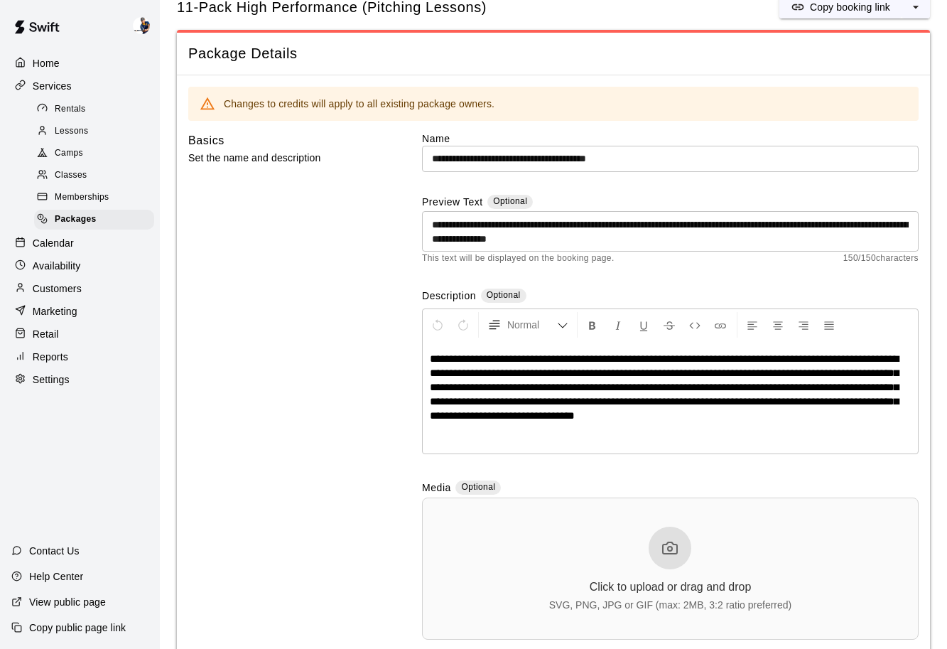
click at [61, 271] on p "Availability" at bounding box center [57, 266] width 48 height 14
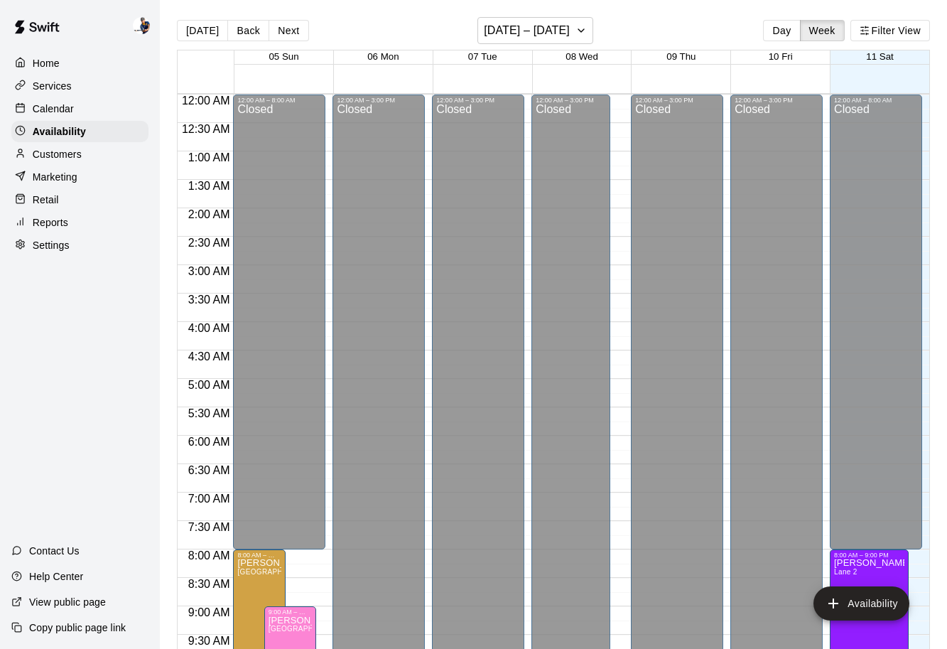
scroll to position [794, 0]
